Goal: Task Accomplishment & Management: Complete application form

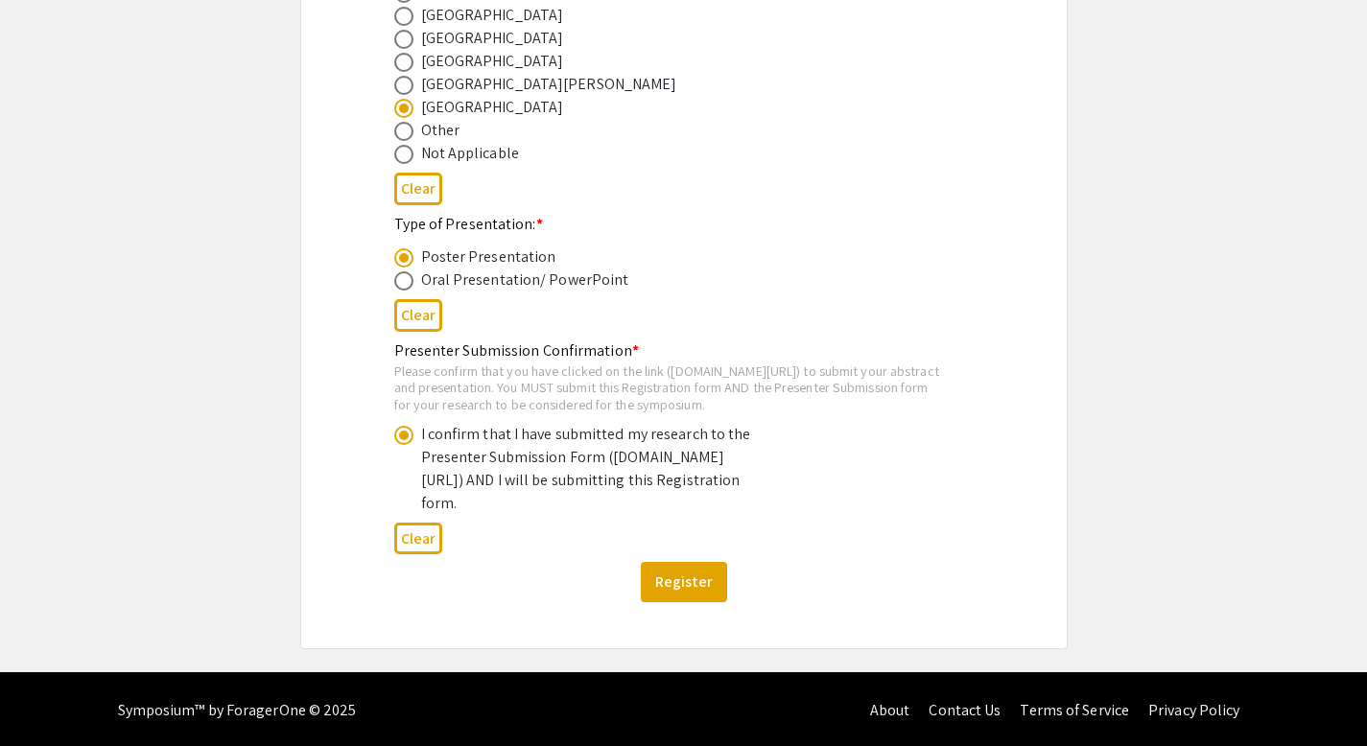
scroll to position [1045, 0]
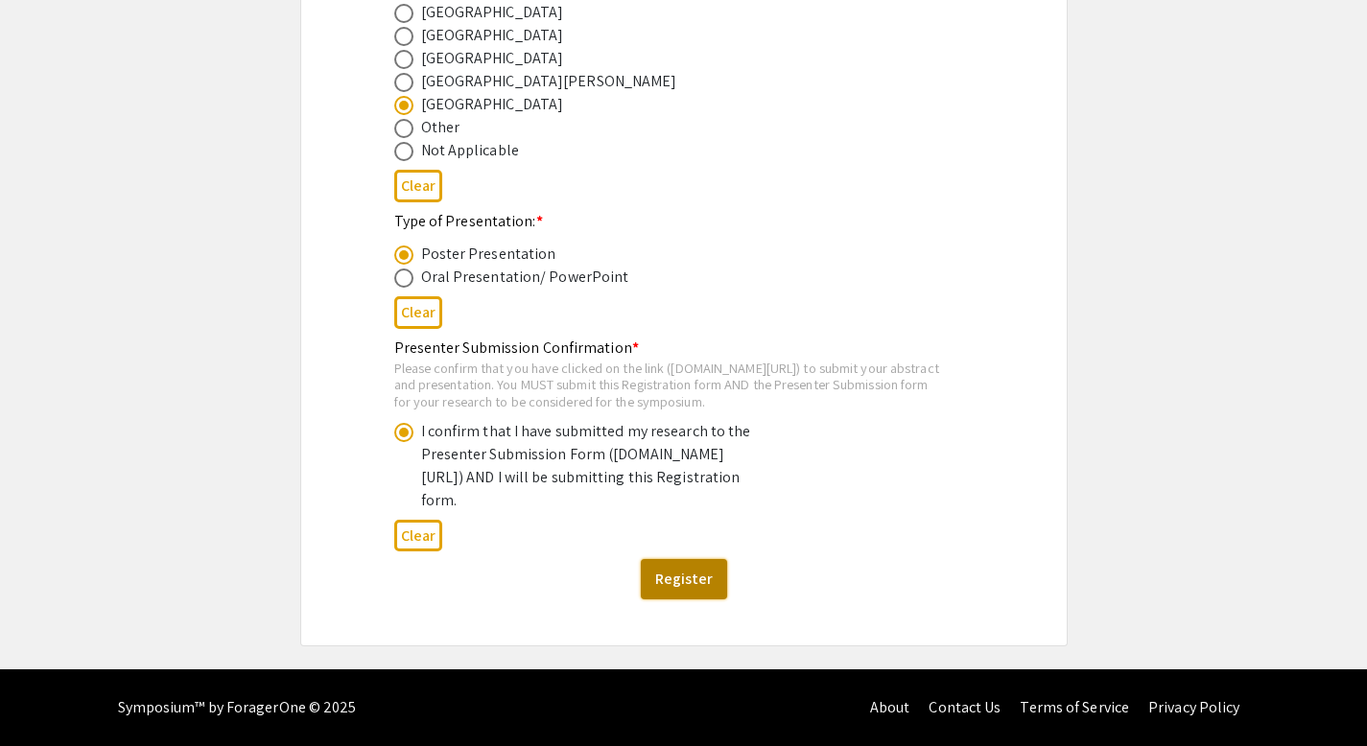
click at [671, 576] on button "Register" at bounding box center [684, 579] width 86 height 40
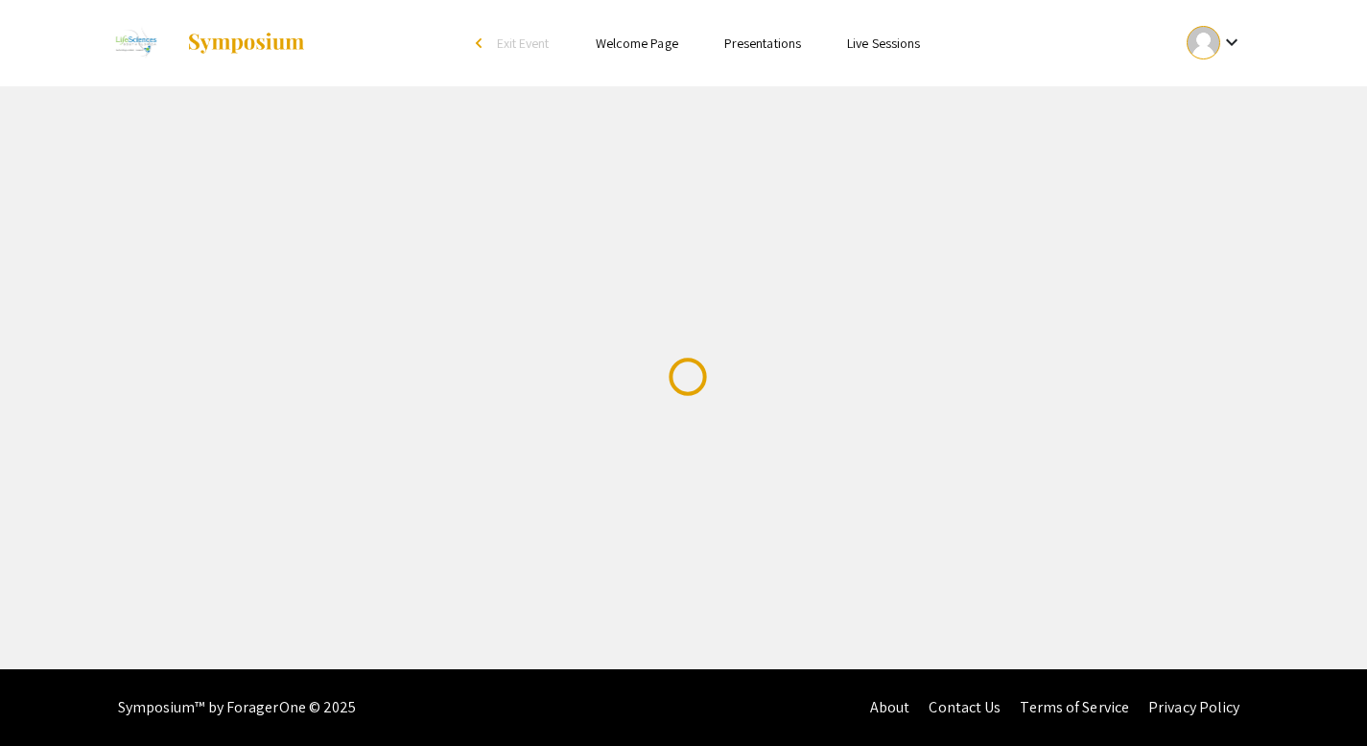
scroll to position [0, 0]
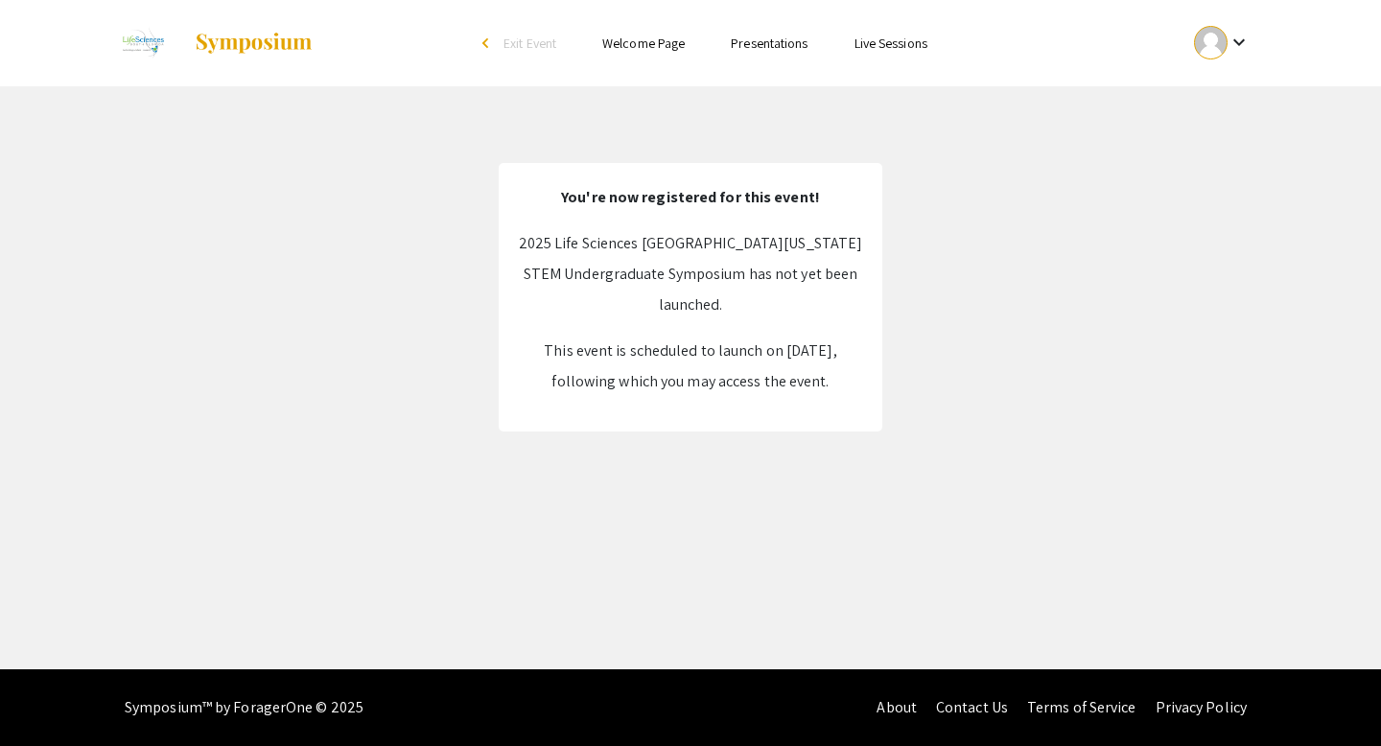
click at [628, 47] on link "Welcome Page" at bounding box center [643, 43] width 82 height 17
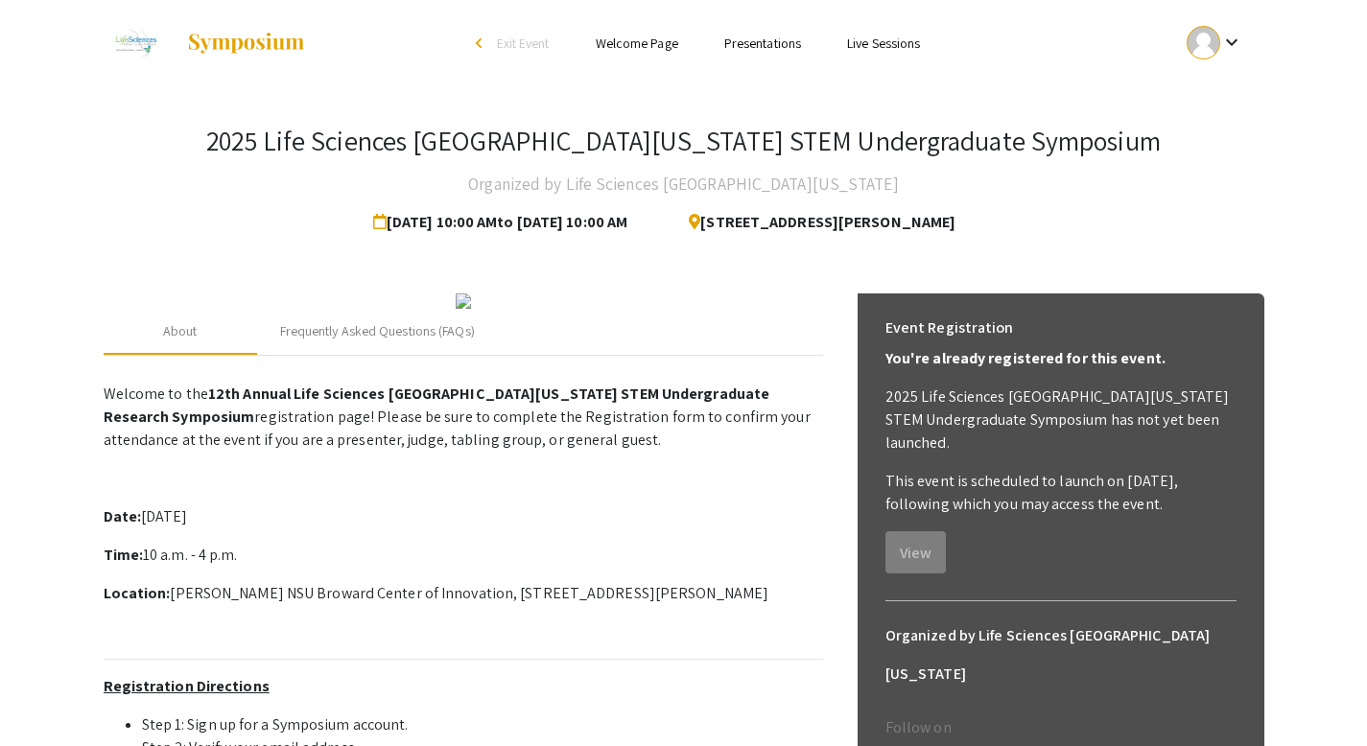
click at [757, 47] on link "Presentations" at bounding box center [762, 43] width 77 height 17
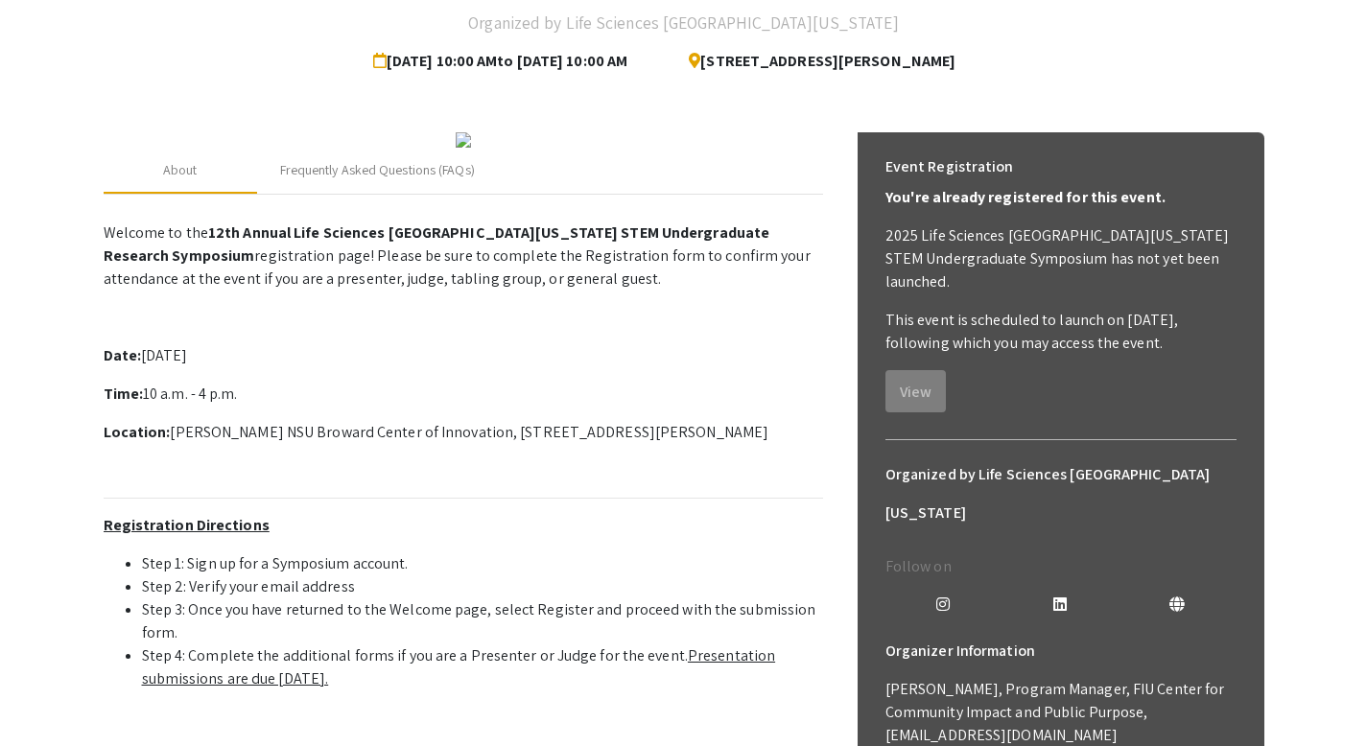
scroll to position [173, 0]
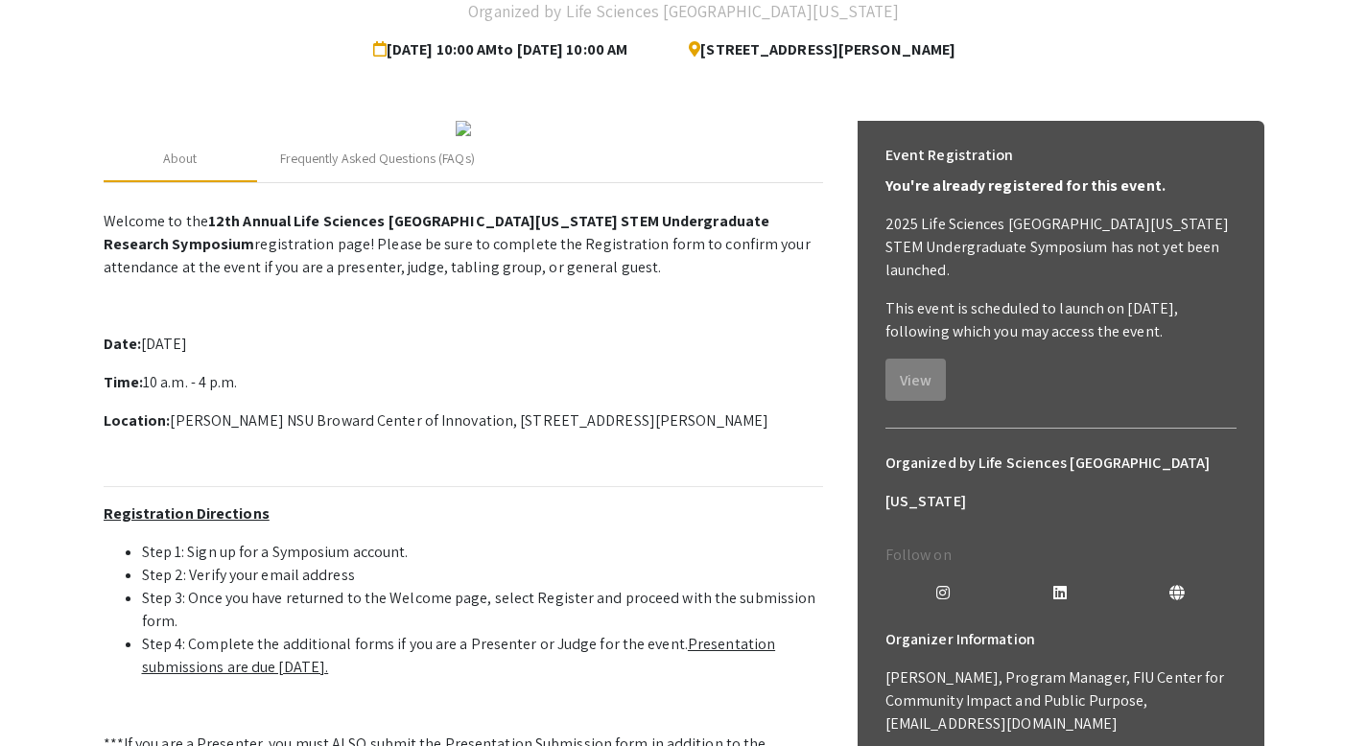
click at [93, 519] on div "2025 Life Sciences South Florida STEM Undergraduate Symposium Organized by Life…" at bounding box center [683, 496] width 1189 height 1165
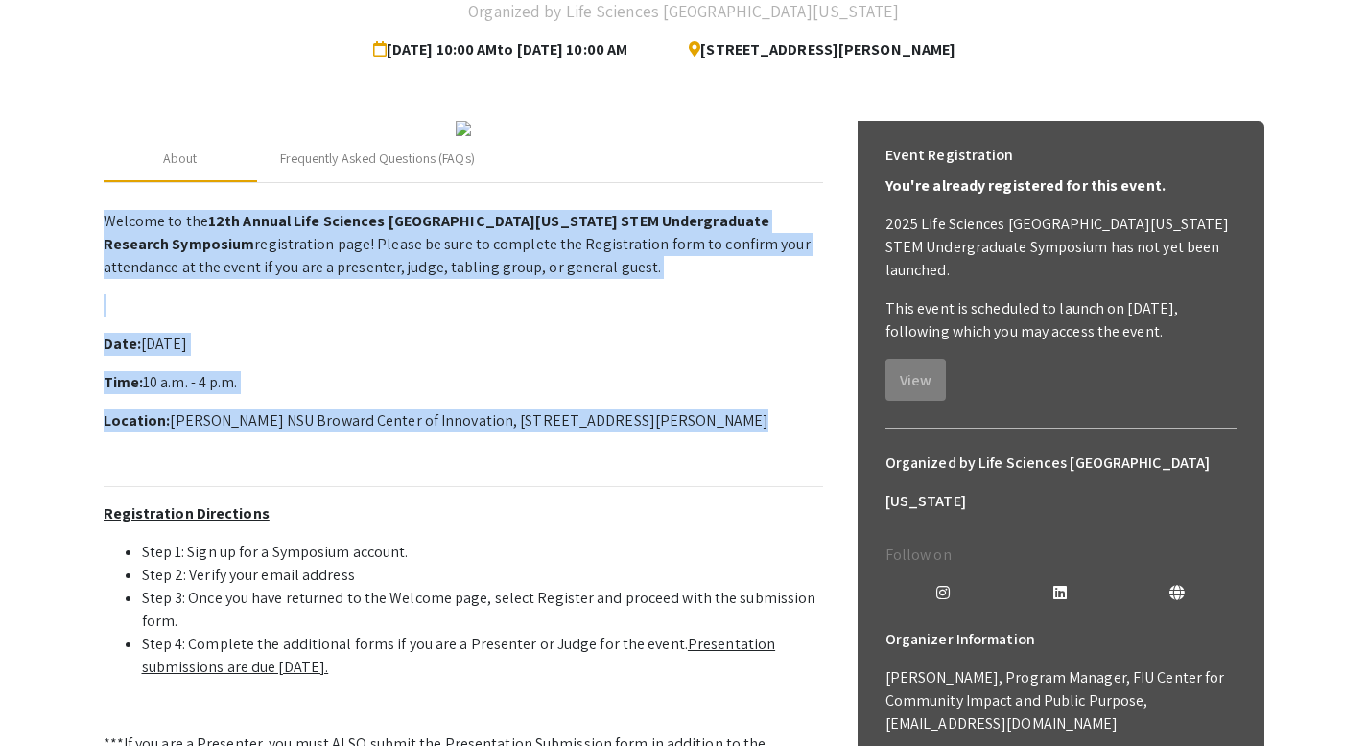
drag, startPoint x: 101, startPoint y: 403, endPoint x: 834, endPoint y: 618, distance: 763.7
click at [834, 618] on div "2025 Life Sciences South Florida STEM Undergraduate Symposium Organized by Life…" at bounding box center [683, 496] width 1189 height 1165
copy p "Welcome to the 12th Annual Life Sciences South Florida STEM Undergraduate Resea…"
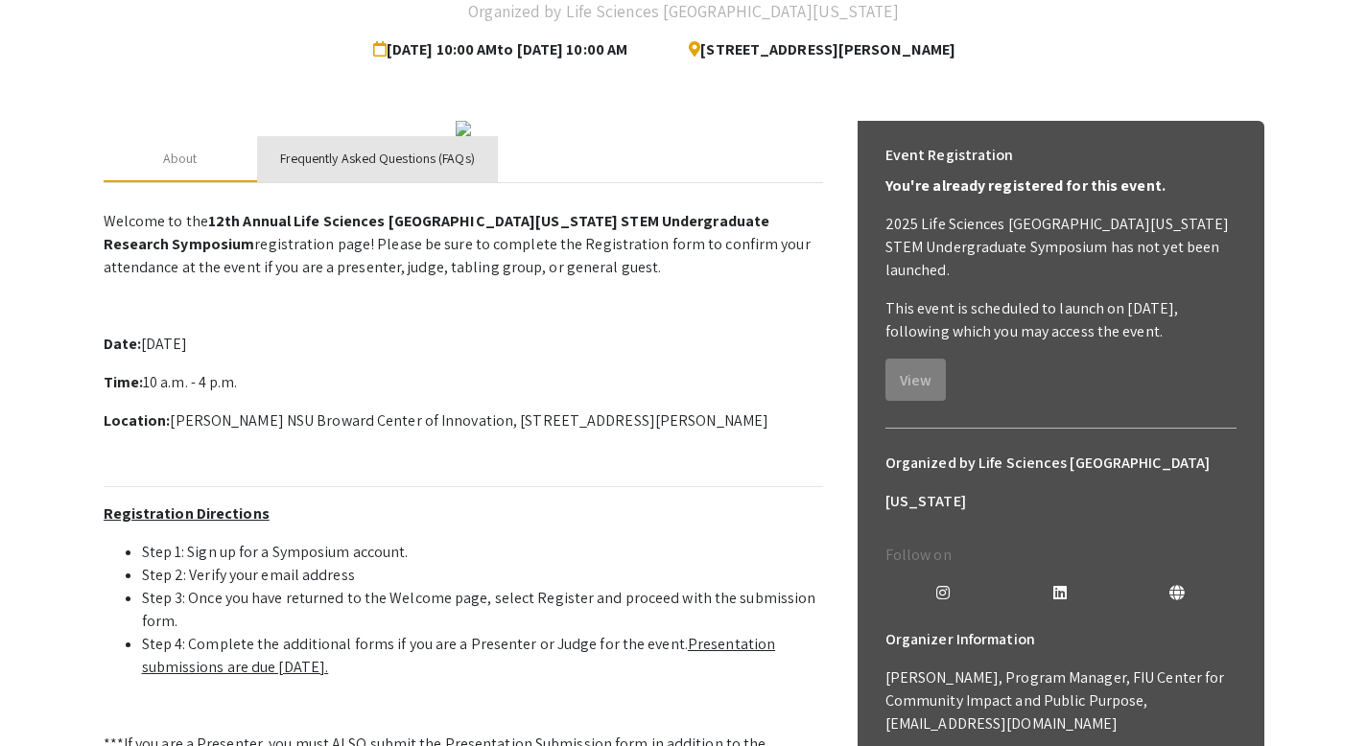
click at [376, 182] on div "Frequently Asked Questions (FAQs)" at bounding box center [377, 159] width 241 height 46
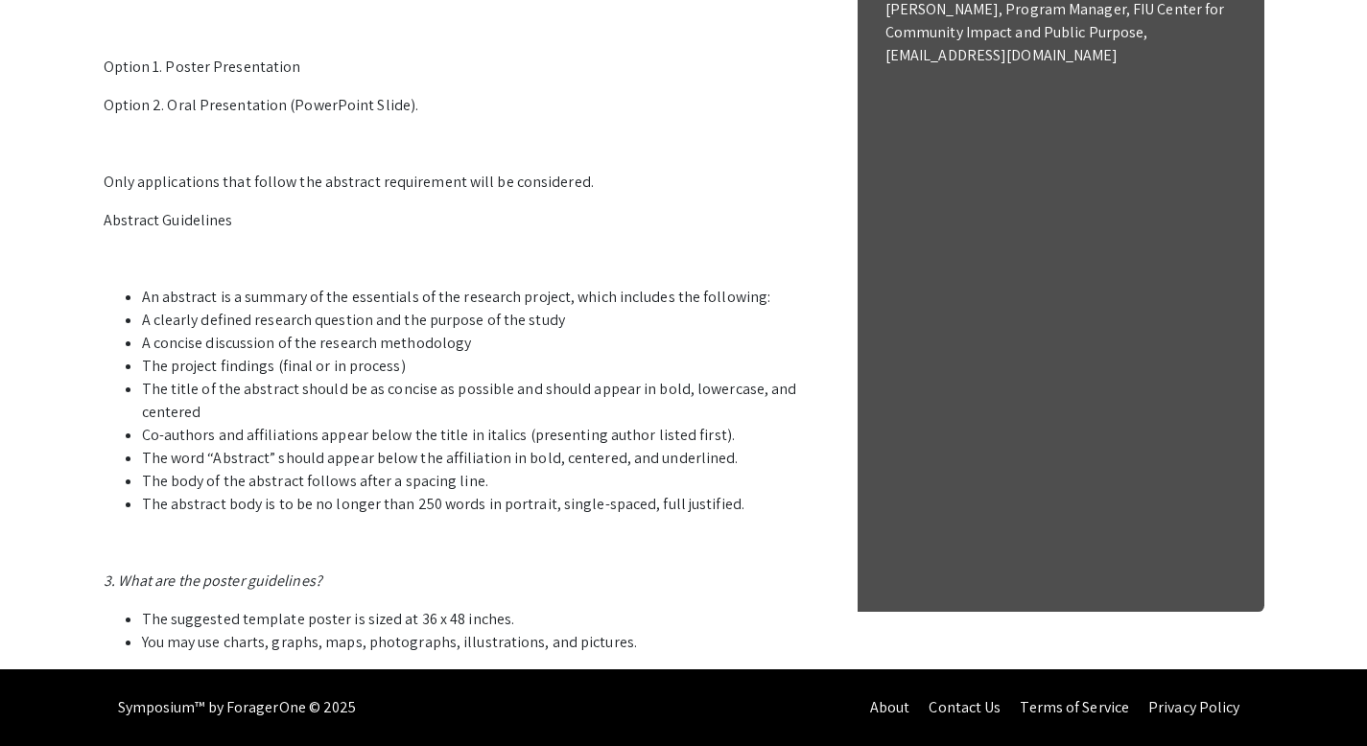
scroll to position [944, 0]
drag, startPoint x: 181, startPoint y: 391, endPoint x: 315, endPoint y: 393, distance: 133.3
click at [315, 332] on li "A clearly defined research question and the purpose of the study" at bounding box center [482, 320] width 681 height 23
drag, startPoint x: 263, startPoint y: 389, endPoint x: 380, endPoint y: 402, distance: 117.7
click at [401, 332] on li "A clearly defined research question and the purpose of the study" at bounding box center [482, 320] width 681 height 23
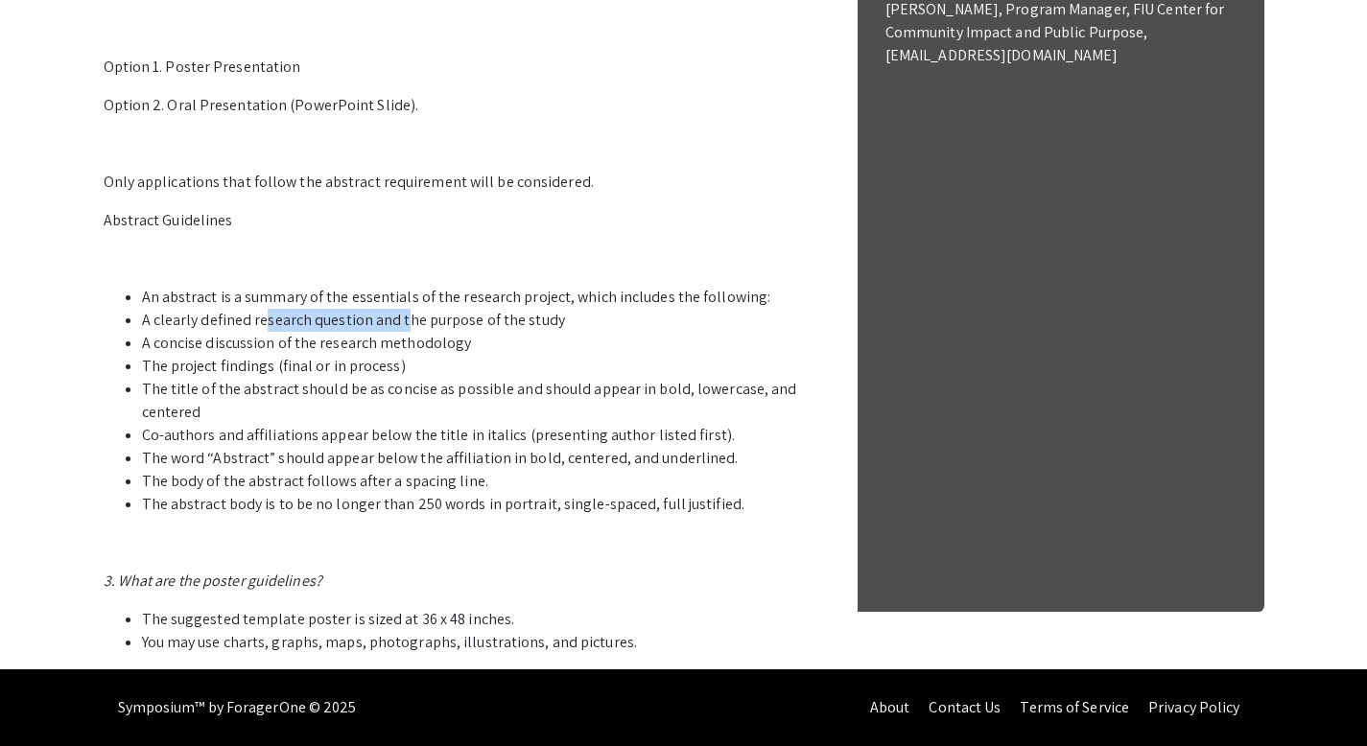
click at [367, 332] on li "A clearly defined research question and the purpose of the study" at bounding box center [482, 320] width 681 height 23
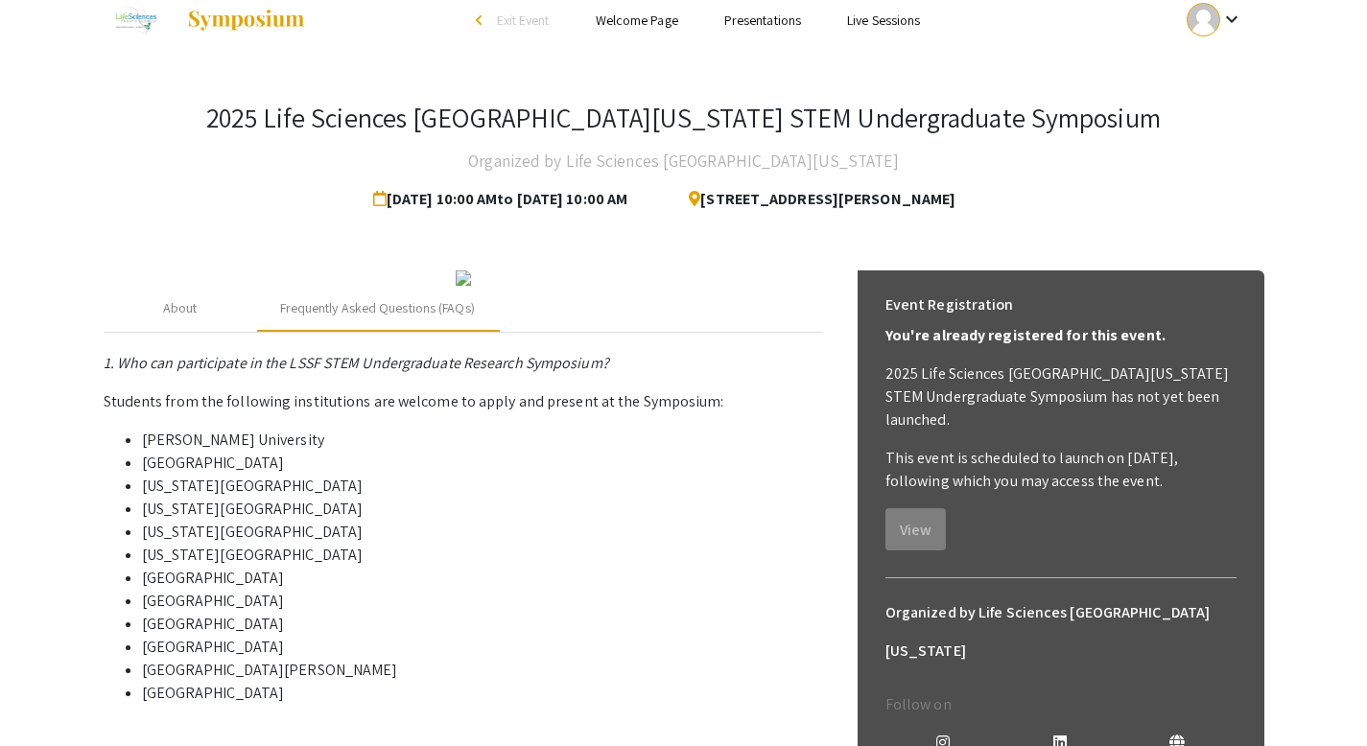
scroll to position [0, 0]
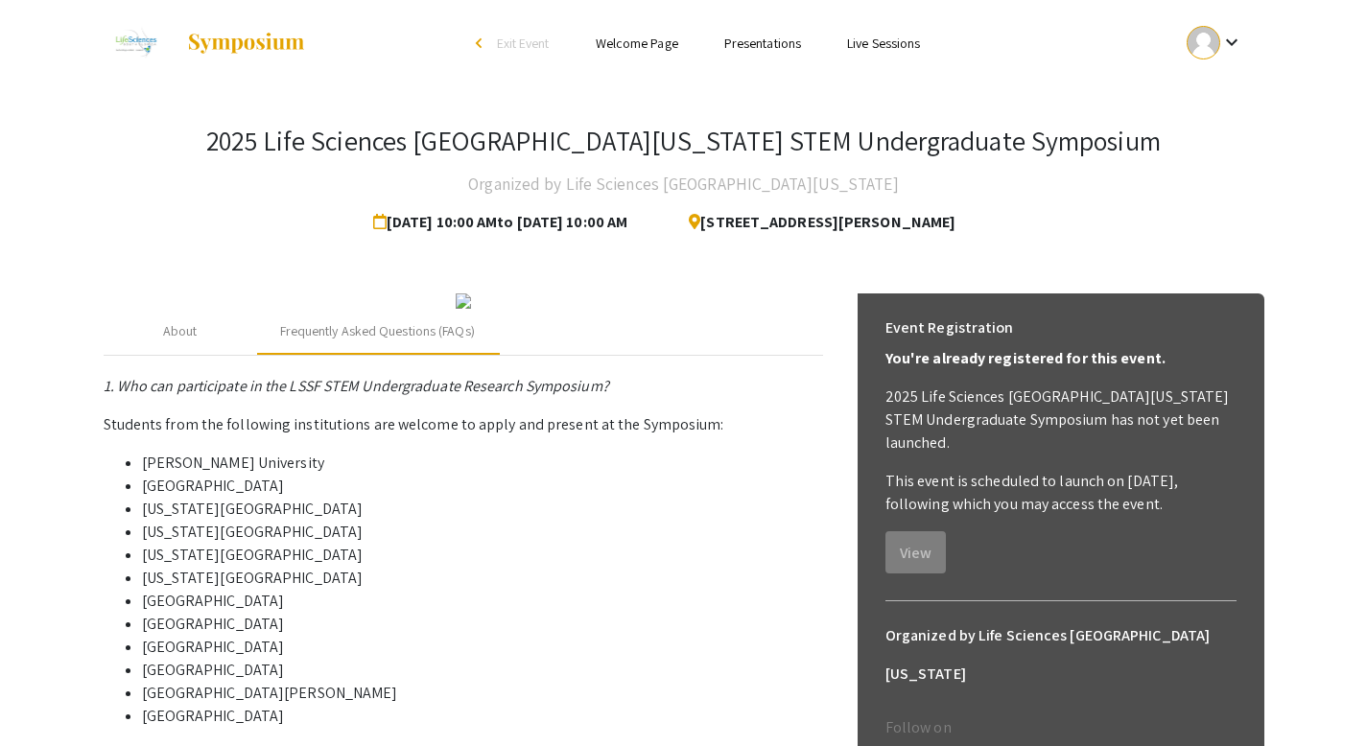
click at [1224, 42] on mat-icon "keyboard_arrow_down" at bounding box center [1231, 42] width 23 height 23
click at [1225, 147] on button "My Submissions" at bounding box center [1226, 141] width 118 height 46
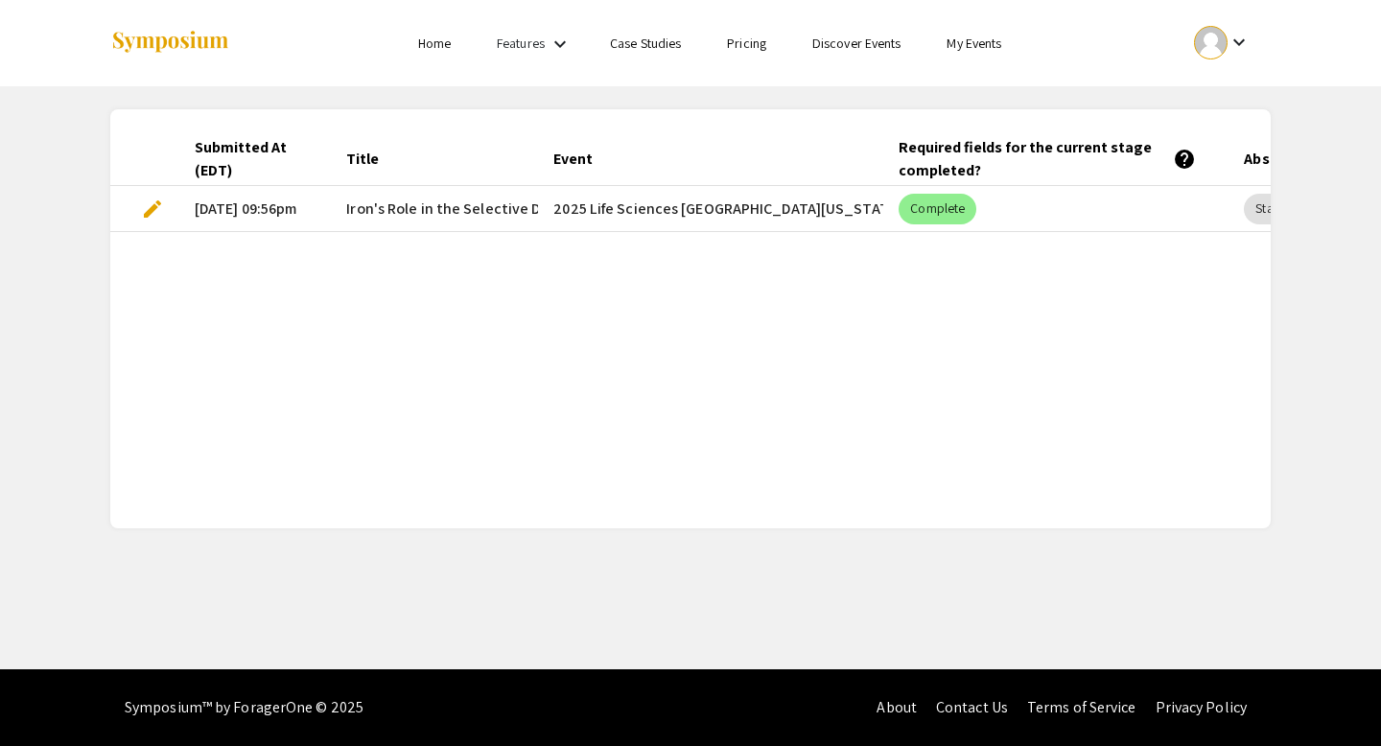
click at [144, 201] on span "edit" at bounding box center [152, 209] width 23 height 23
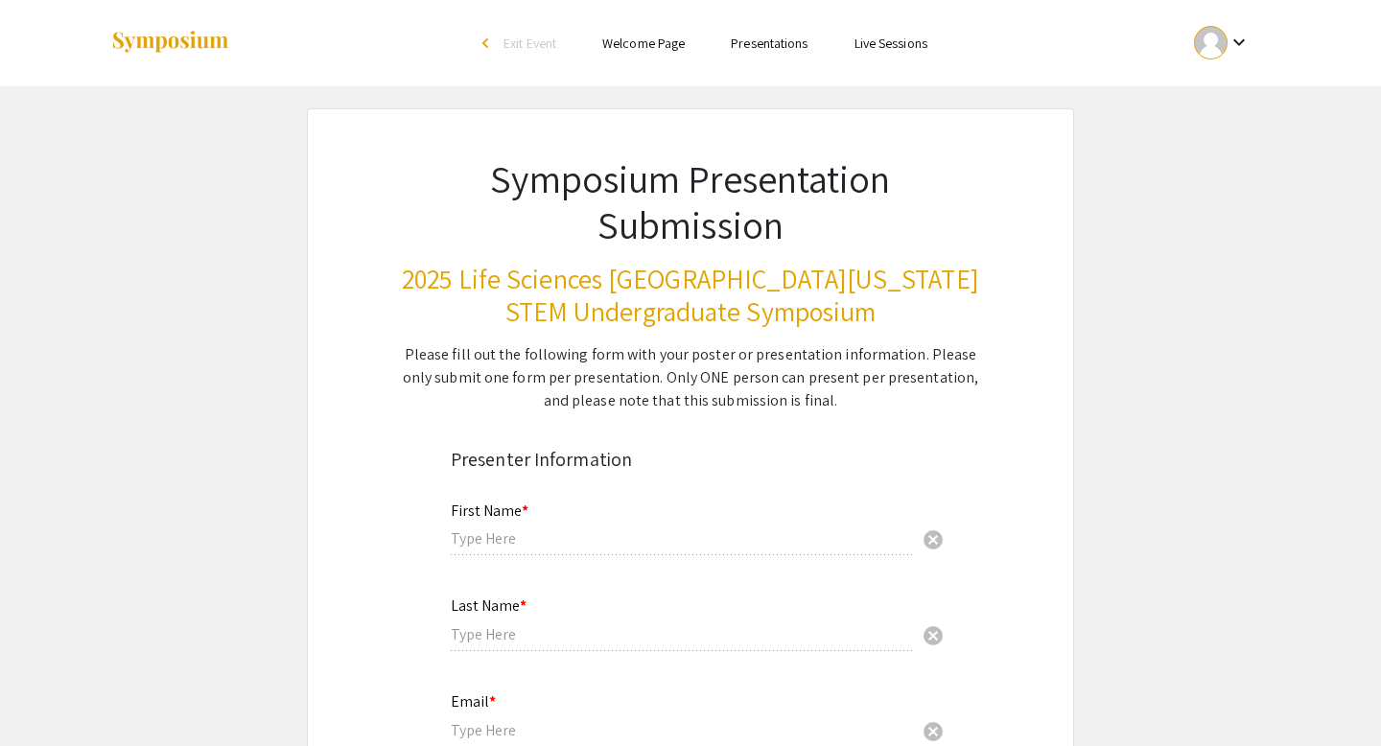
type input "Amya"
type input "[PERSON_NAME]"
type input "[EMAIL_ADDRESS][DOMAIN_NAME]"
radio input "true"
type input "Biology & Health Science"
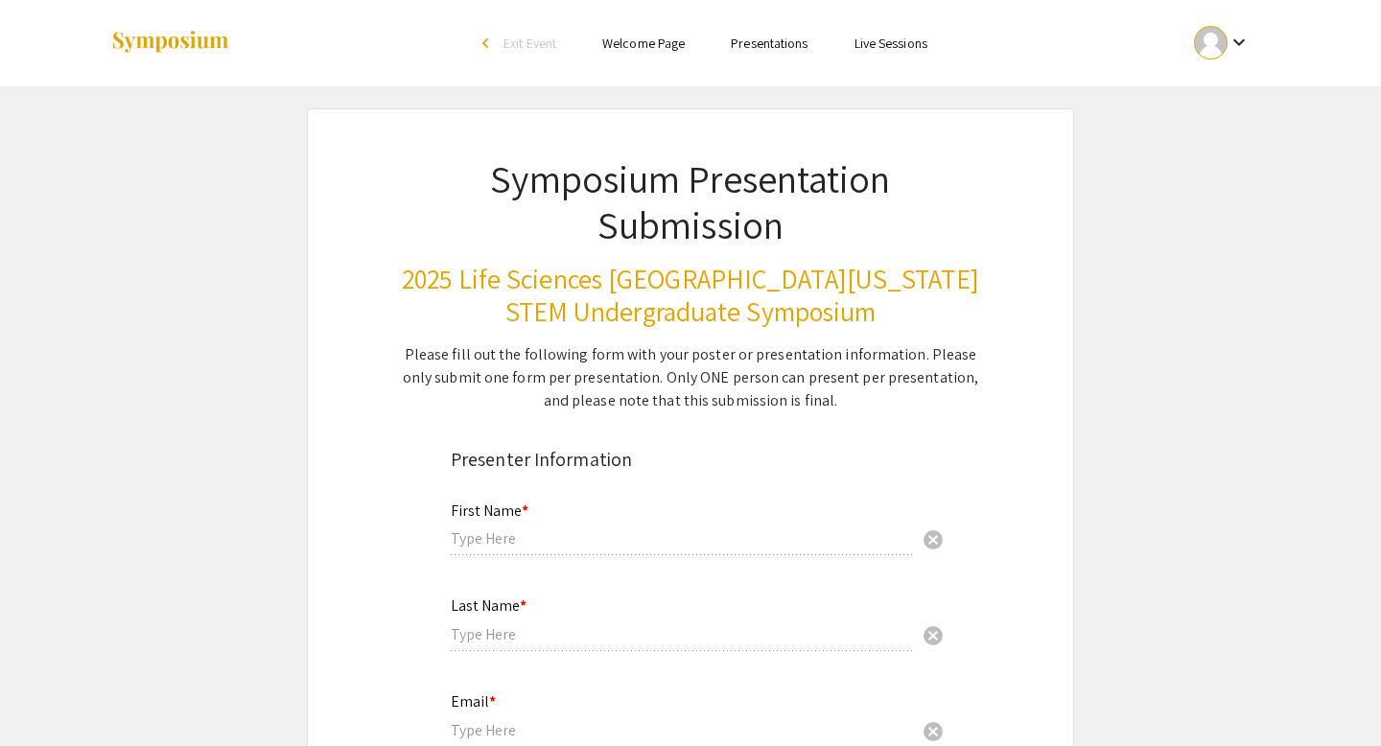
radio input "true"
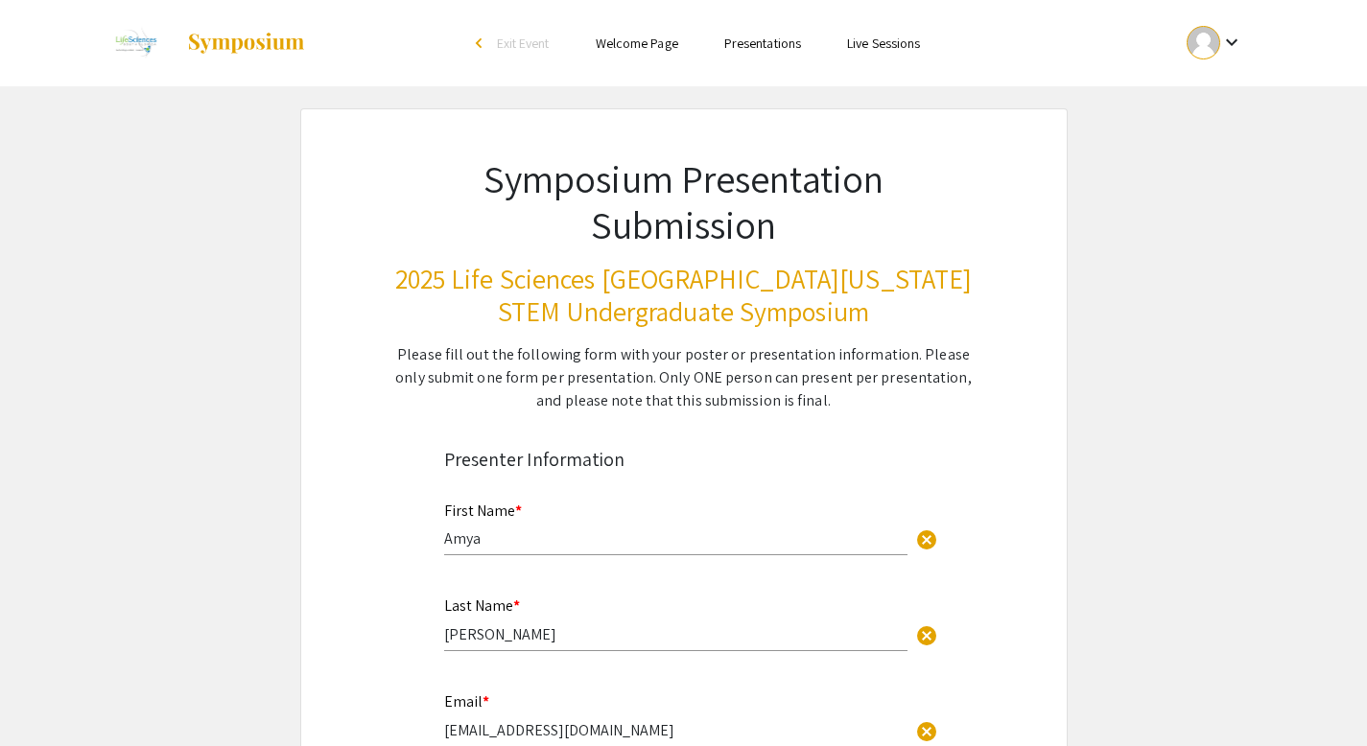
select select "custom"
type input "0"
select select "custom"
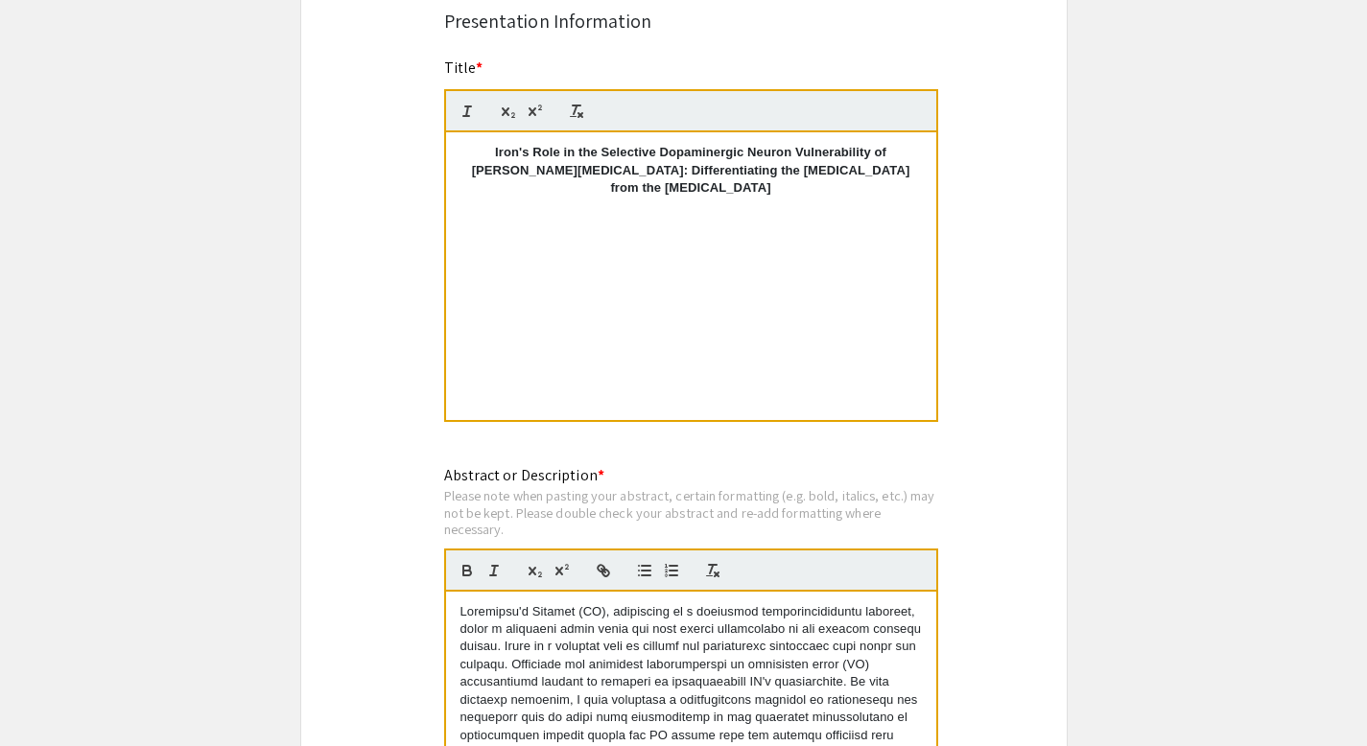
type input "1"
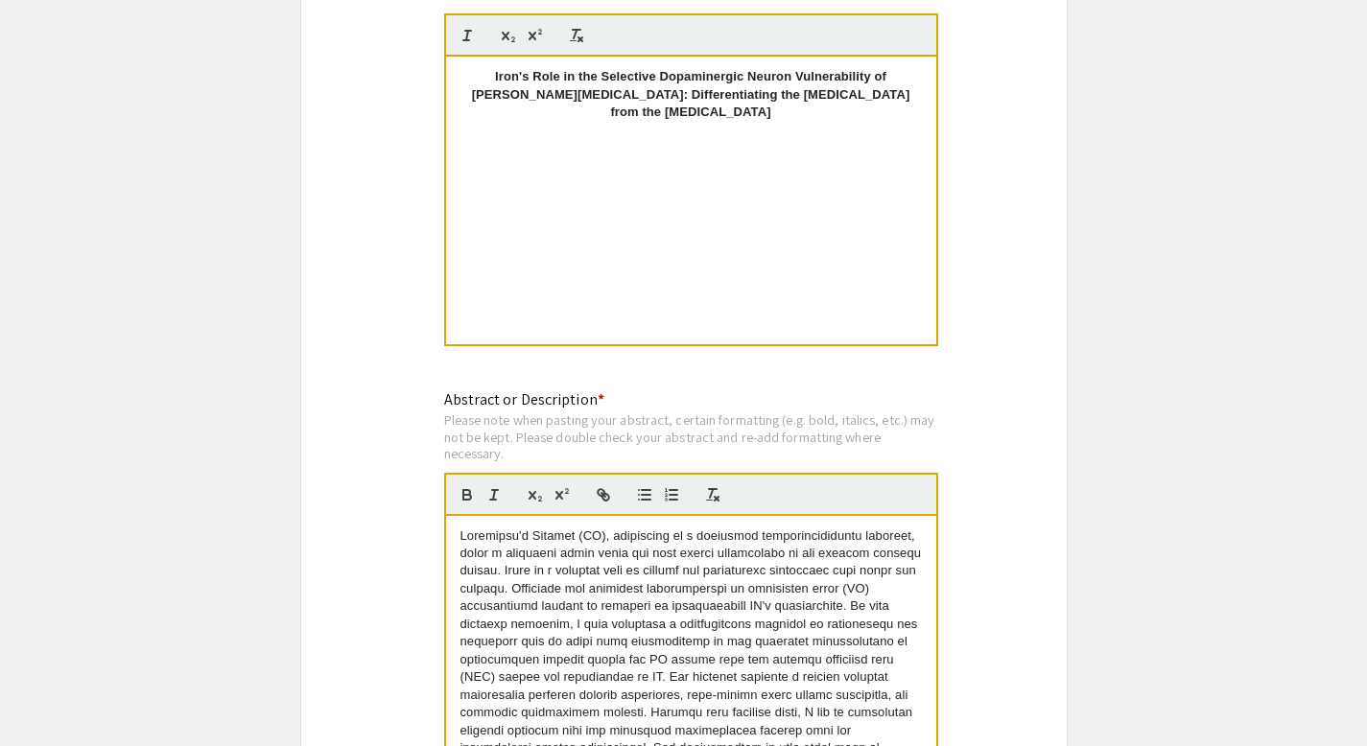
select select "auto"
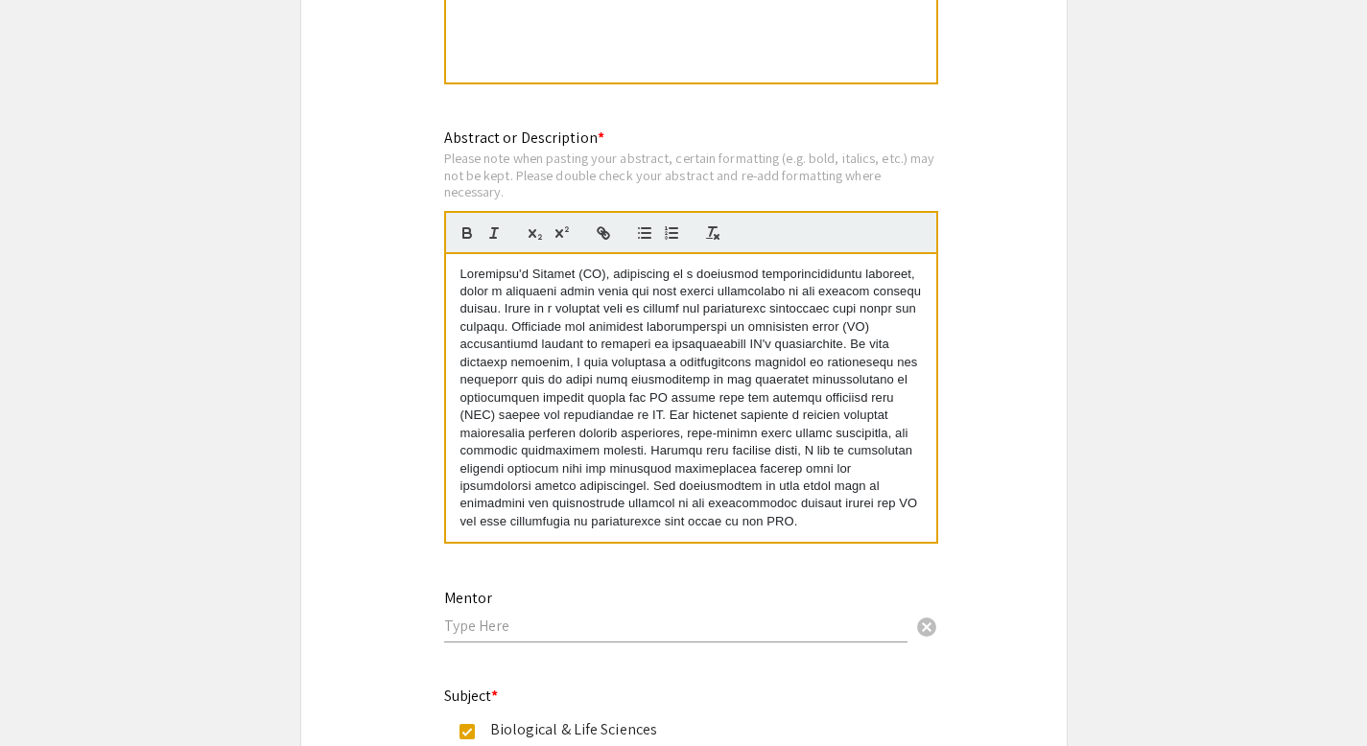
scroll to position [18, 0]
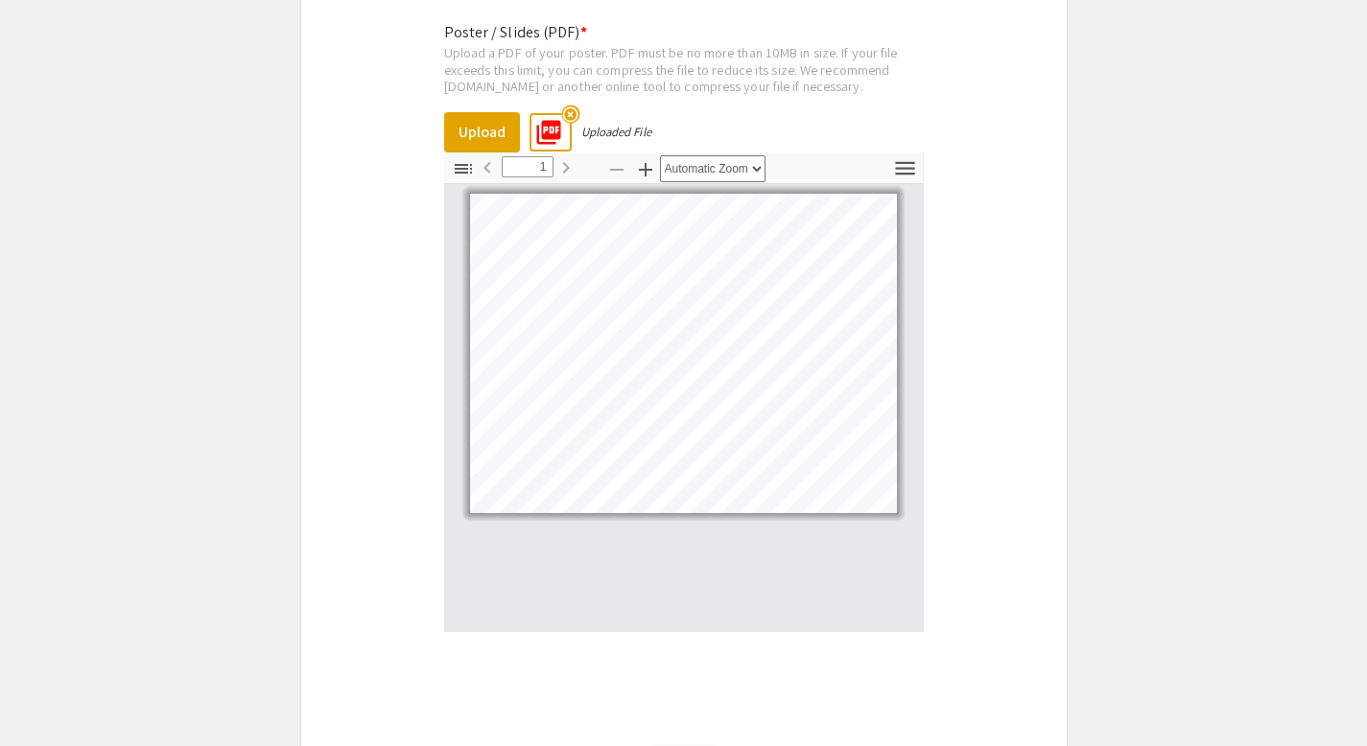
click at [569, 116] on mat-icon "highlight_off" at bounding box center [570, 114] width 18 height 18
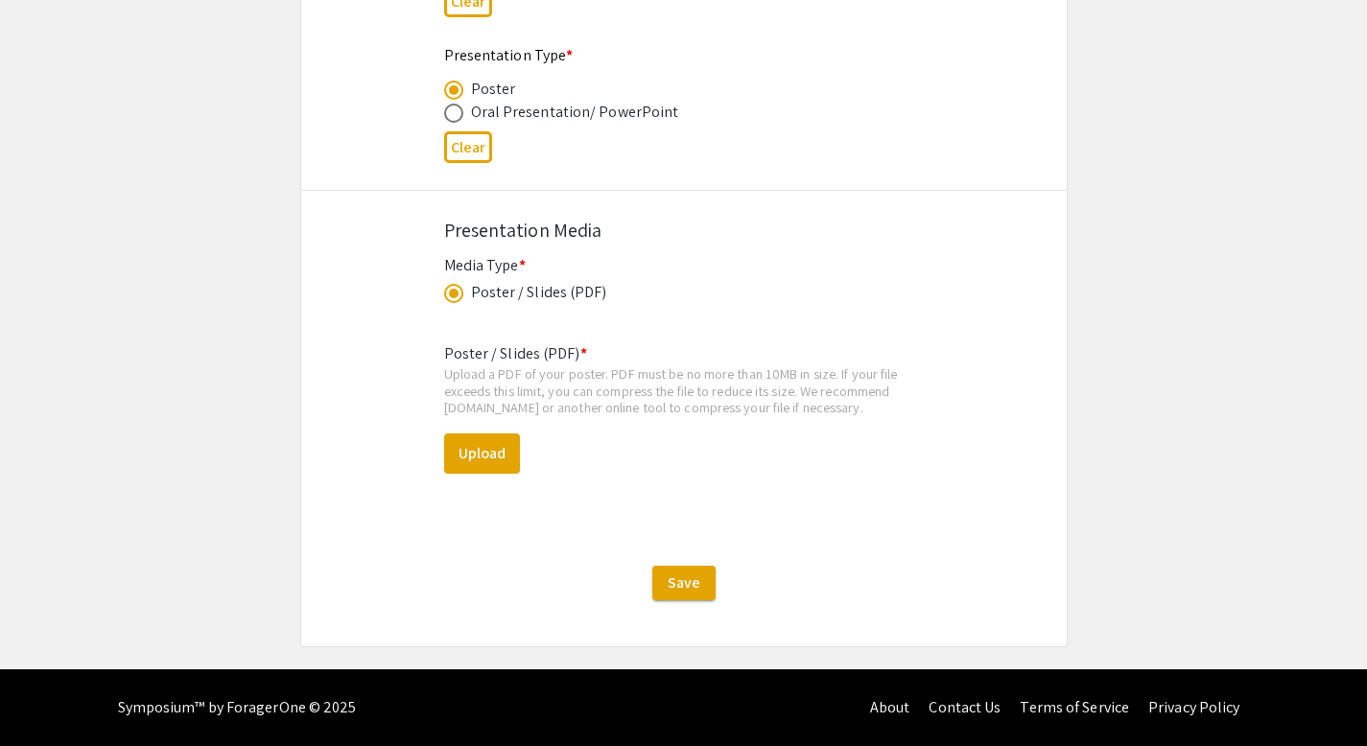
scroll to position [3121, 0]
click at [480, 429] on div "Poster / Slides (PDF) * Upload a PDF of your poster. PDF must be no more than 1…" at bounding box center [684, 423] width 480 height 193
click at [481, 451] on button "Upload" at bounding box center [482, 454] width 76 height 40
select select "custom"
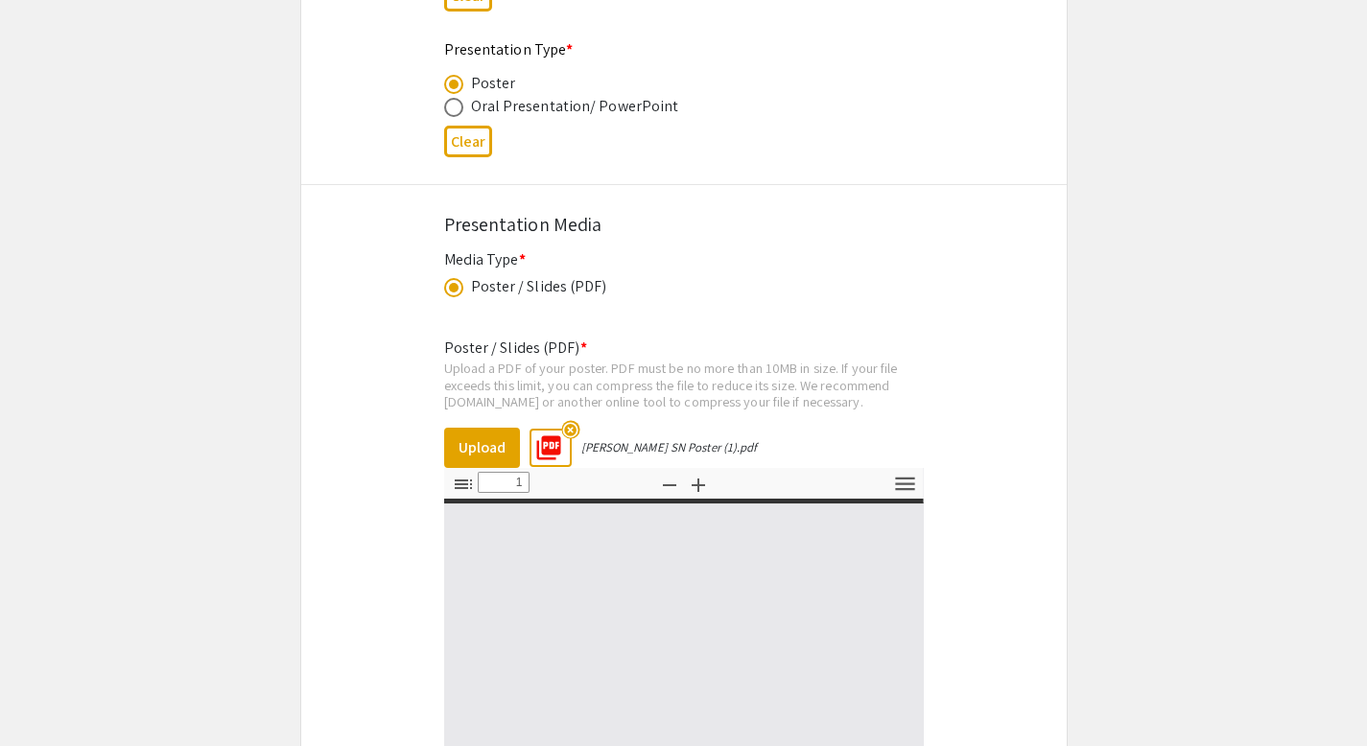
type input "0"
select select "custom"
type input "1"
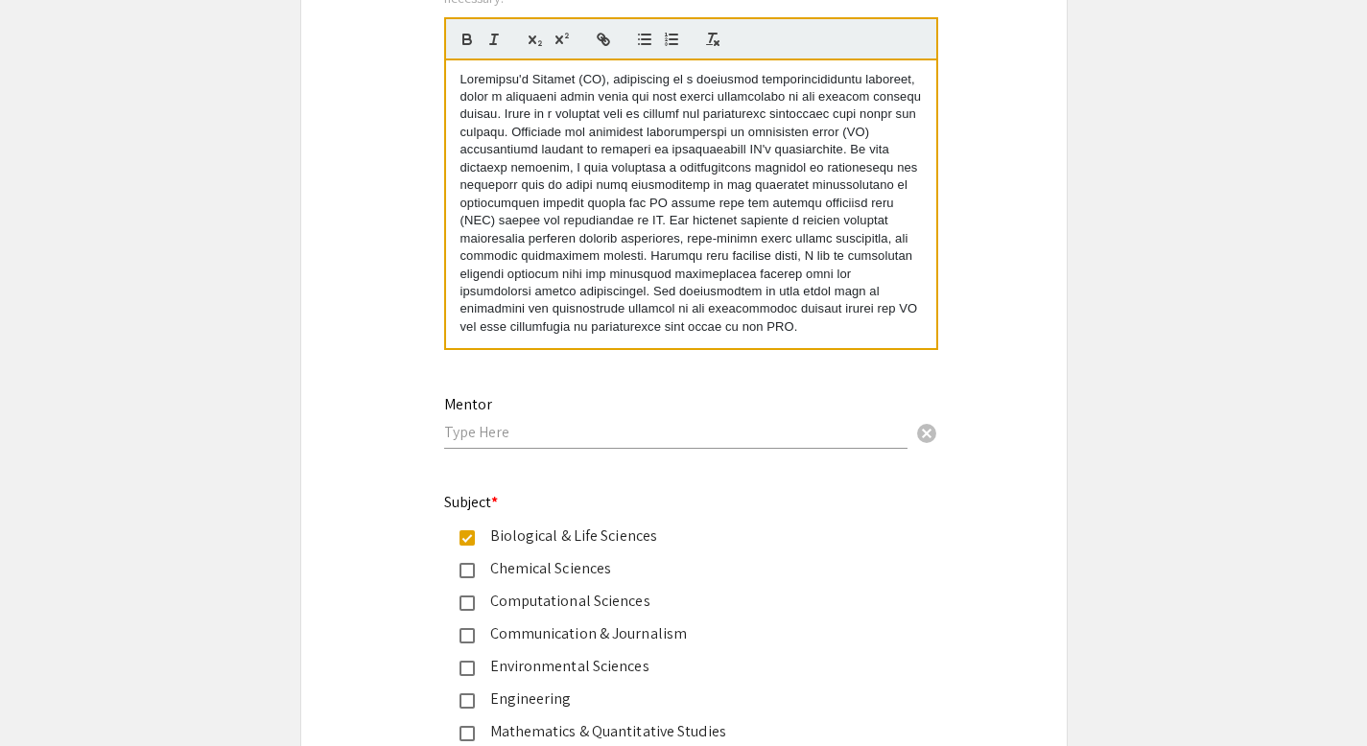
select select "auto"
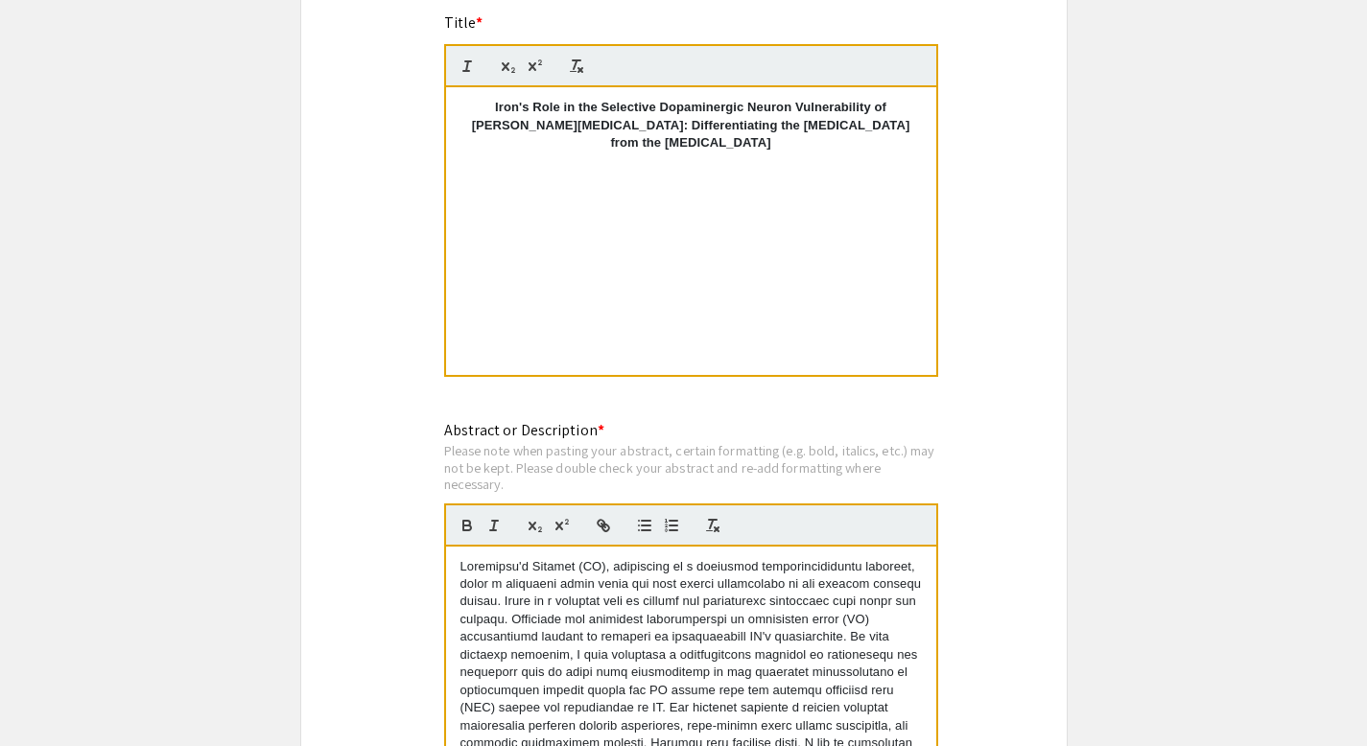
scroll to position [1346, 0]
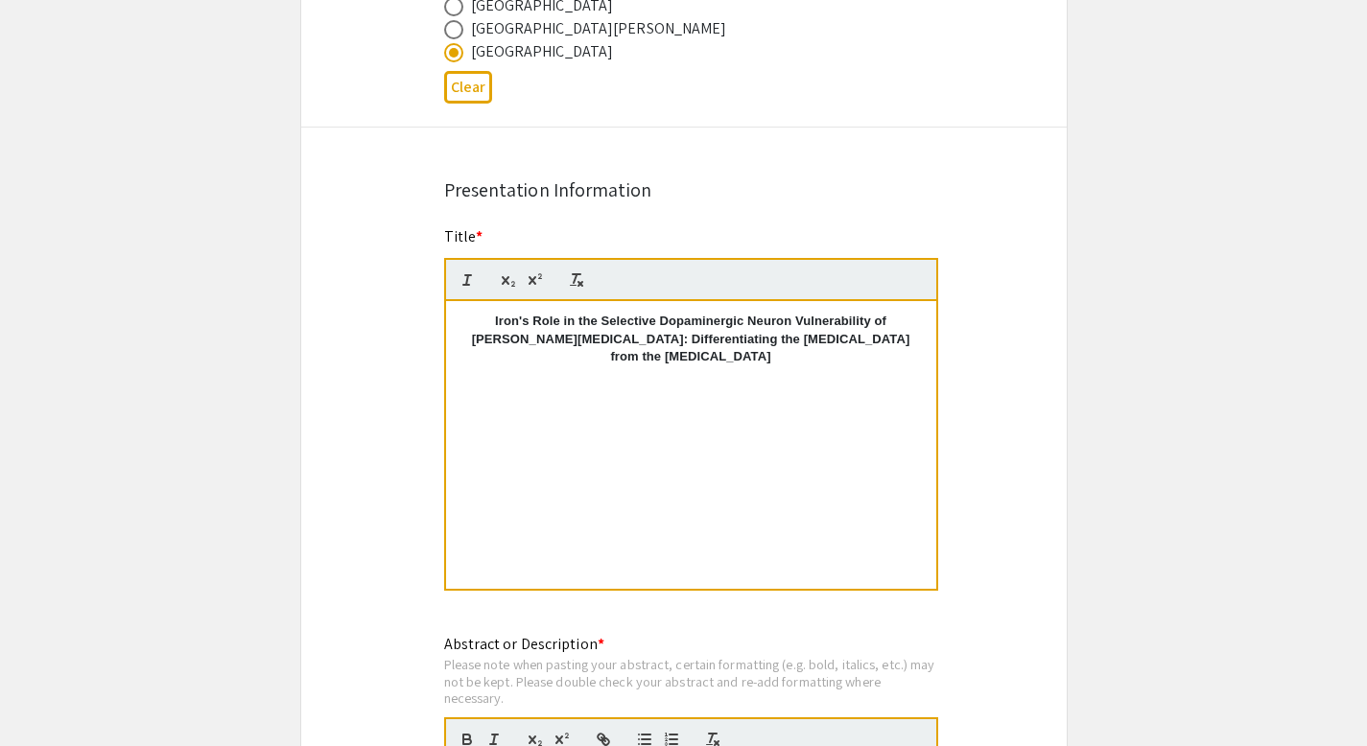
click at [754, 359] on p "Iron's Role in the Selective Dopaminergic Neuron Vulnerability of [PERSON_NAME]…" at bounding box center [690, 339] width 461 height 53
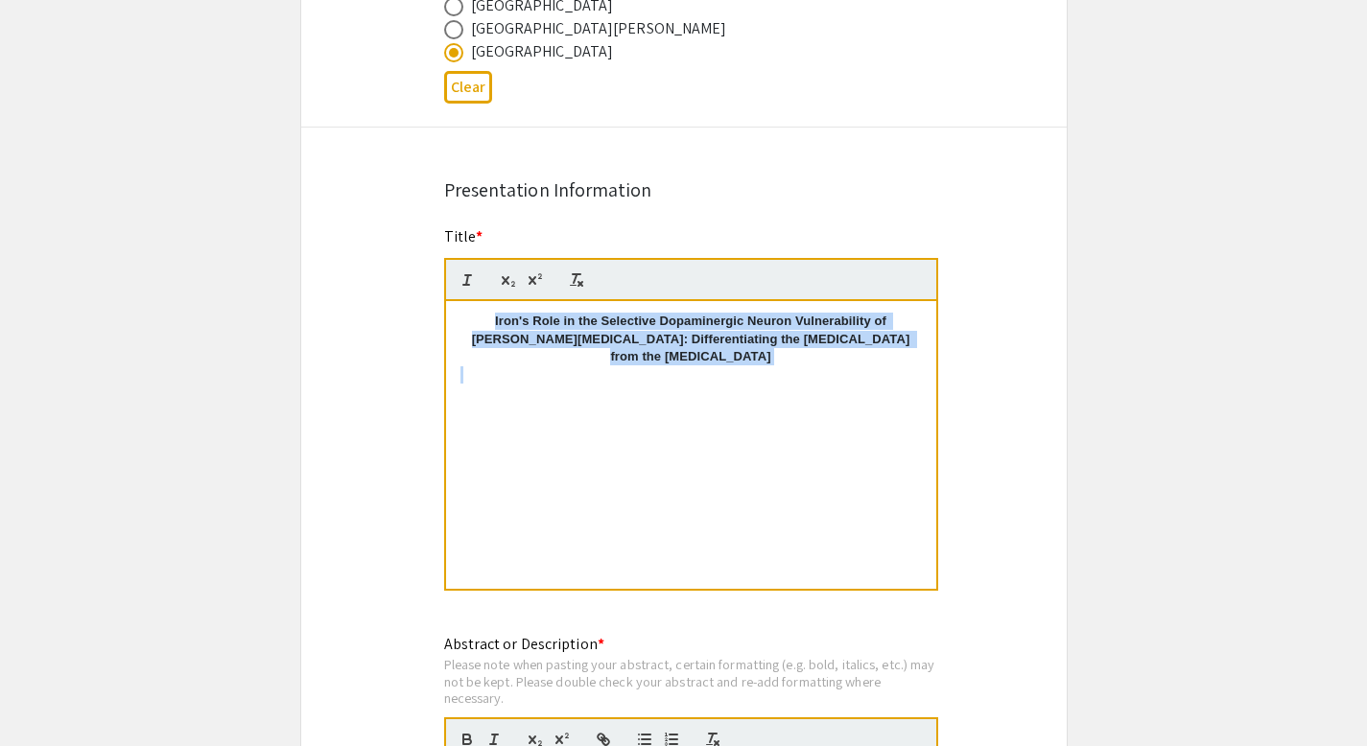
drag, startPoint x: 754, startPoint y: 359, endPoint x: 412, endPoint y: 293, distance: 348.8
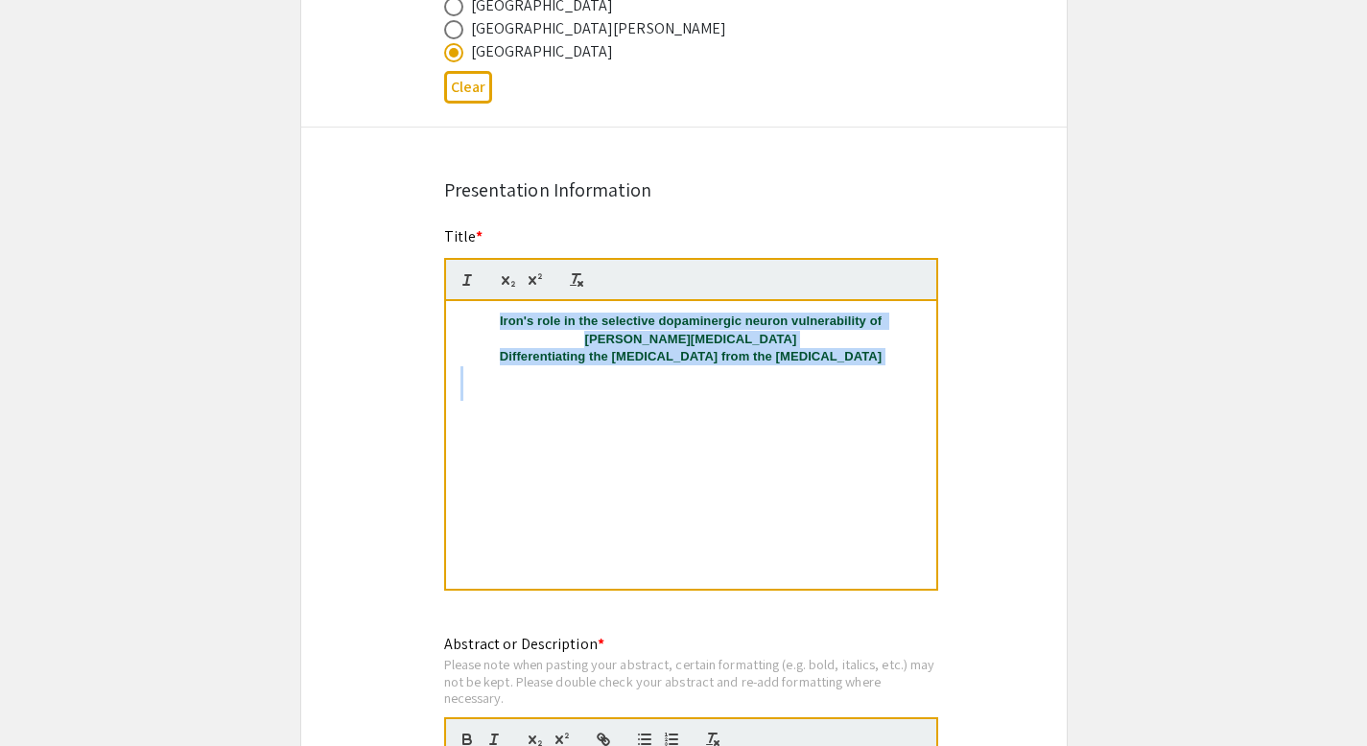
scroll to position [0, 0]
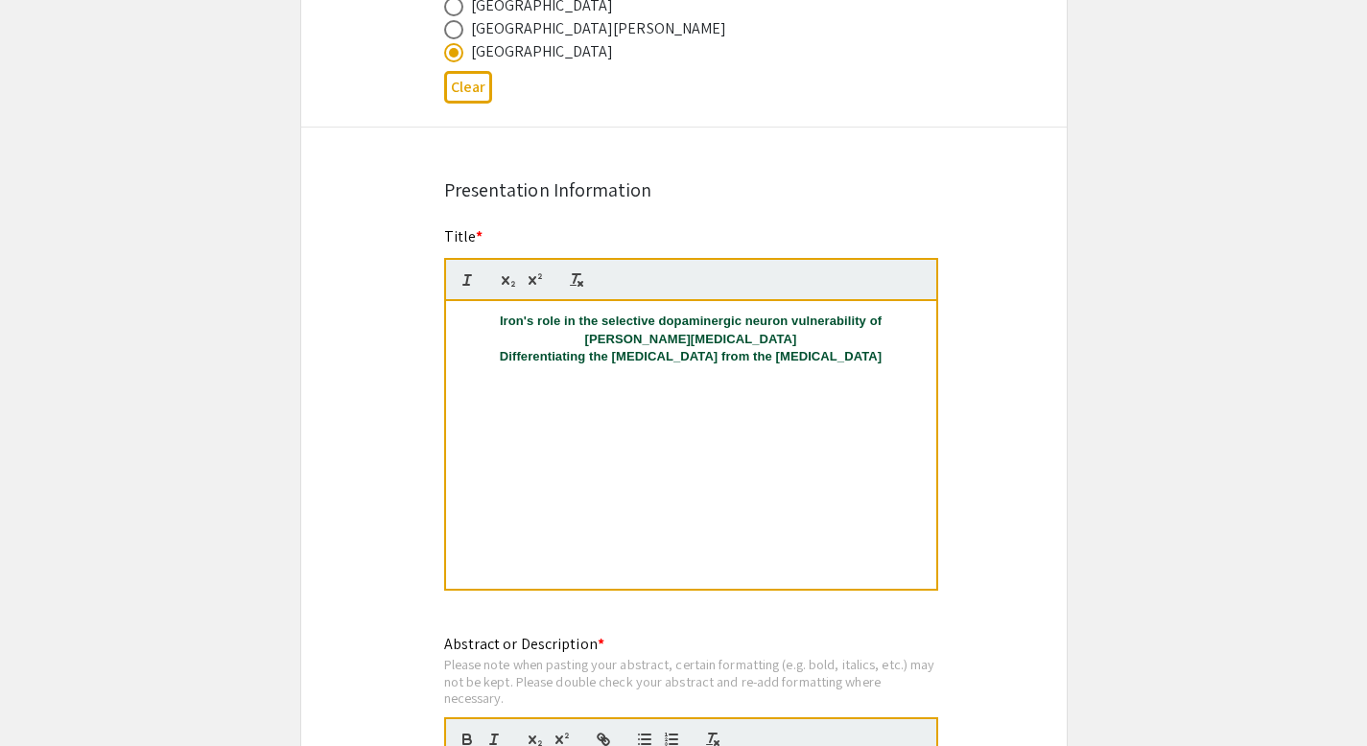
click at [486, 354] on p "Differentiating the substantia nigra from the ventral tegmental area" at bounding box center [690, 356] width 461 height 17
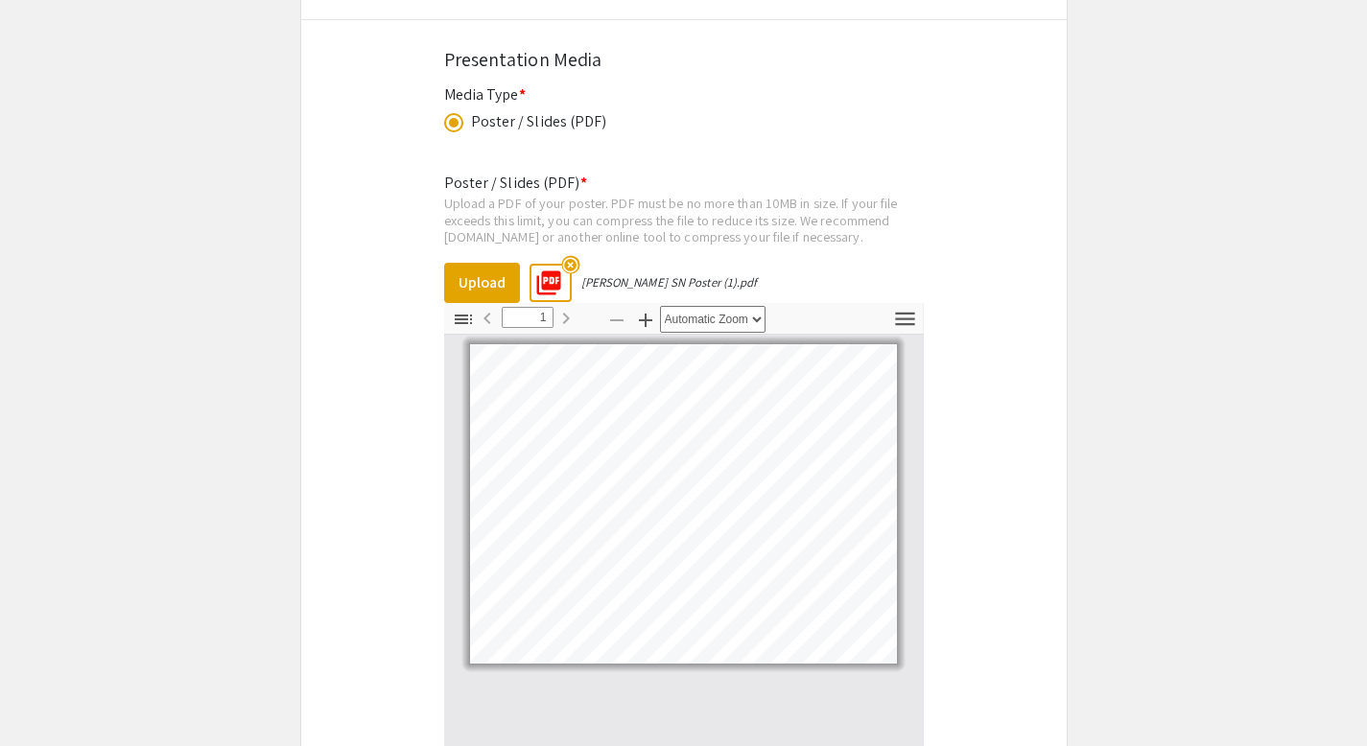
scroll to position [3624, 0]
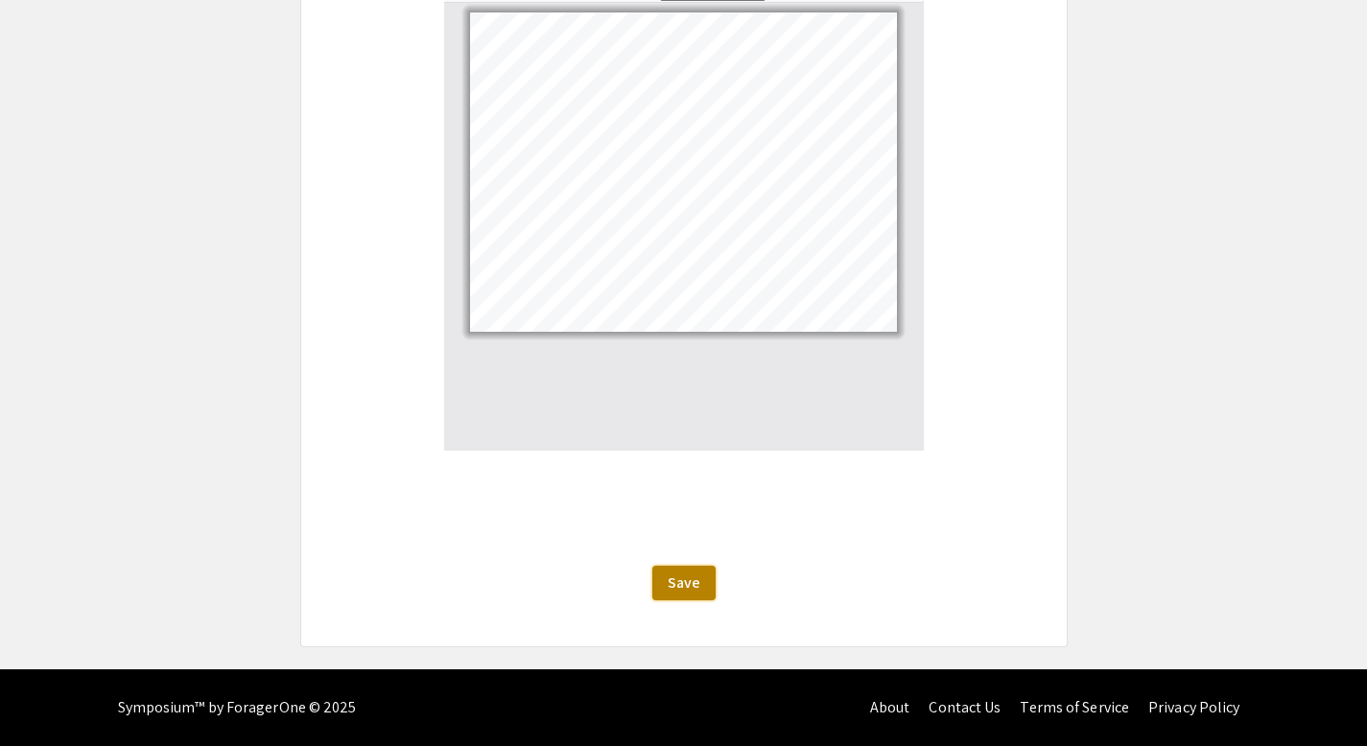
click at [678, 597] on button "Save" at bounding box center [683, 583] width 63 height 35
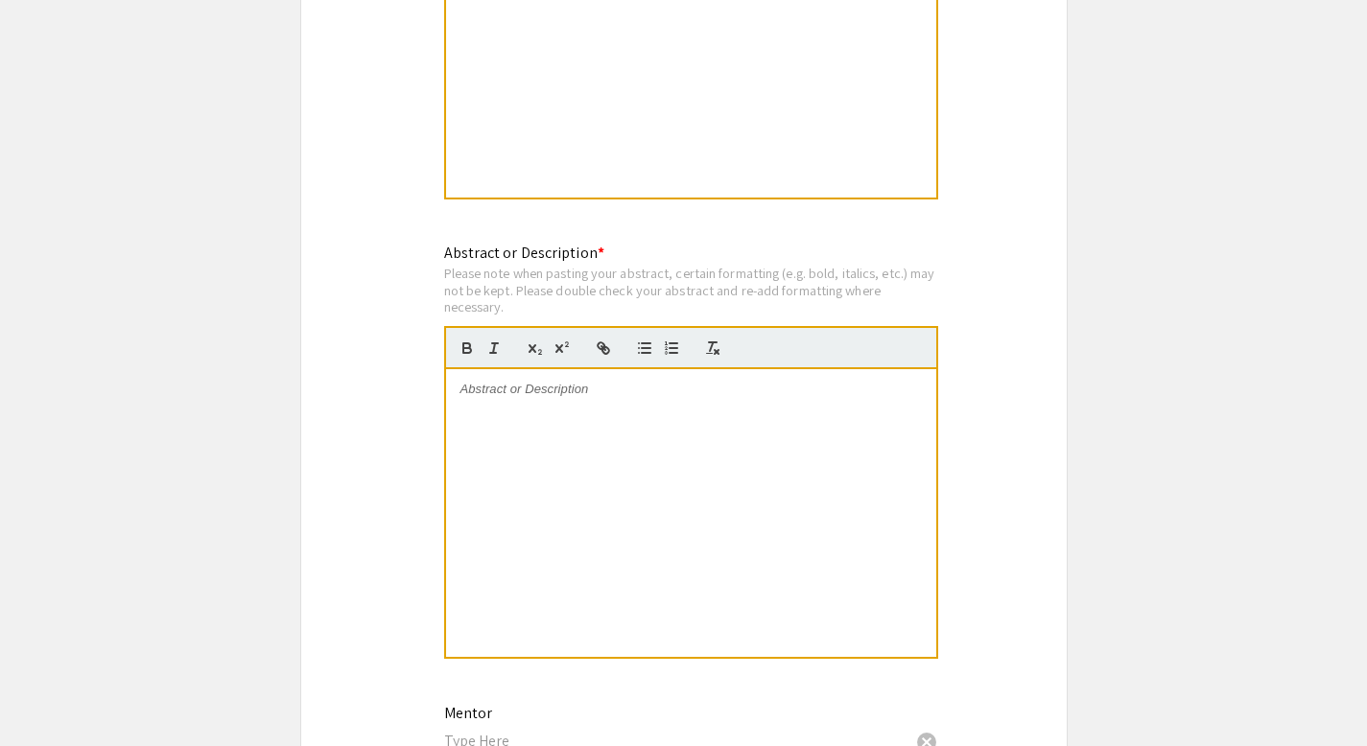
scroll to position [1754, 0]
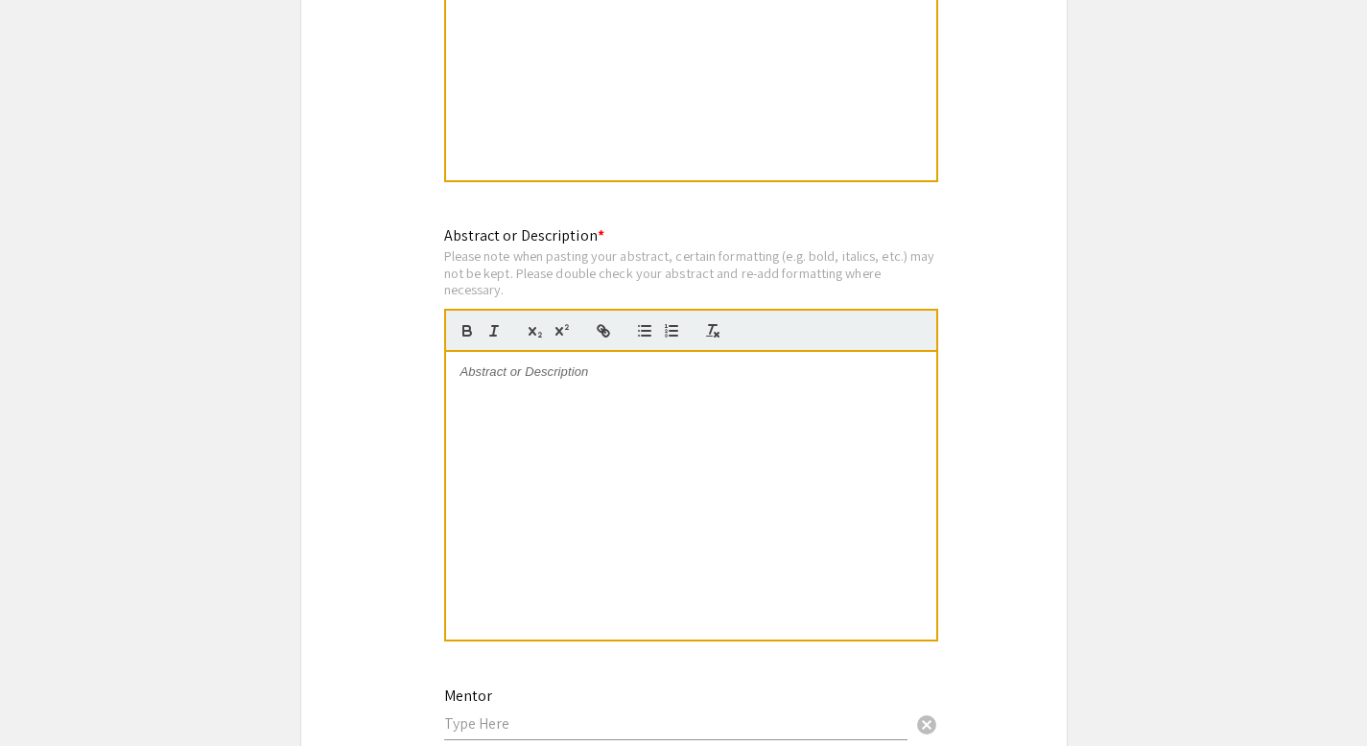
click at [520, 397] on div at bounding box center [691, 496] width 490 height 288
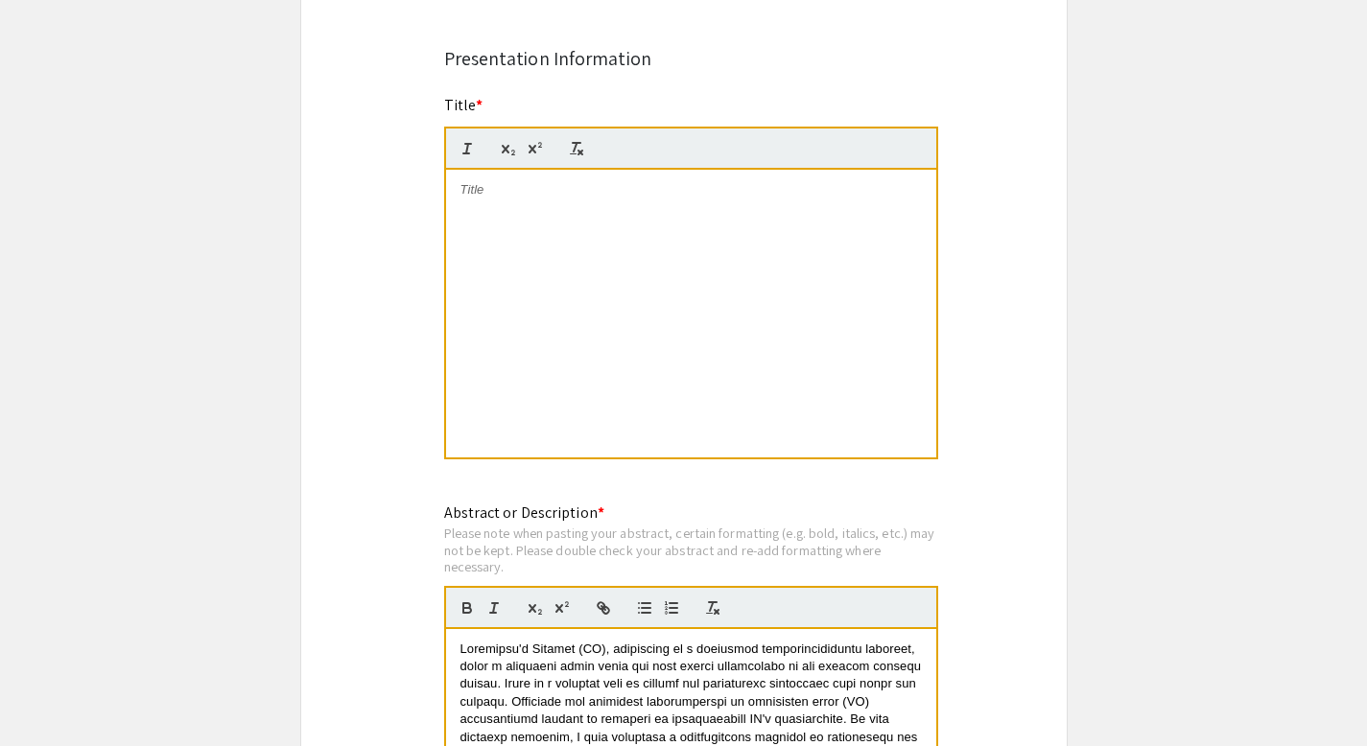
scroll to position [1416, 0]
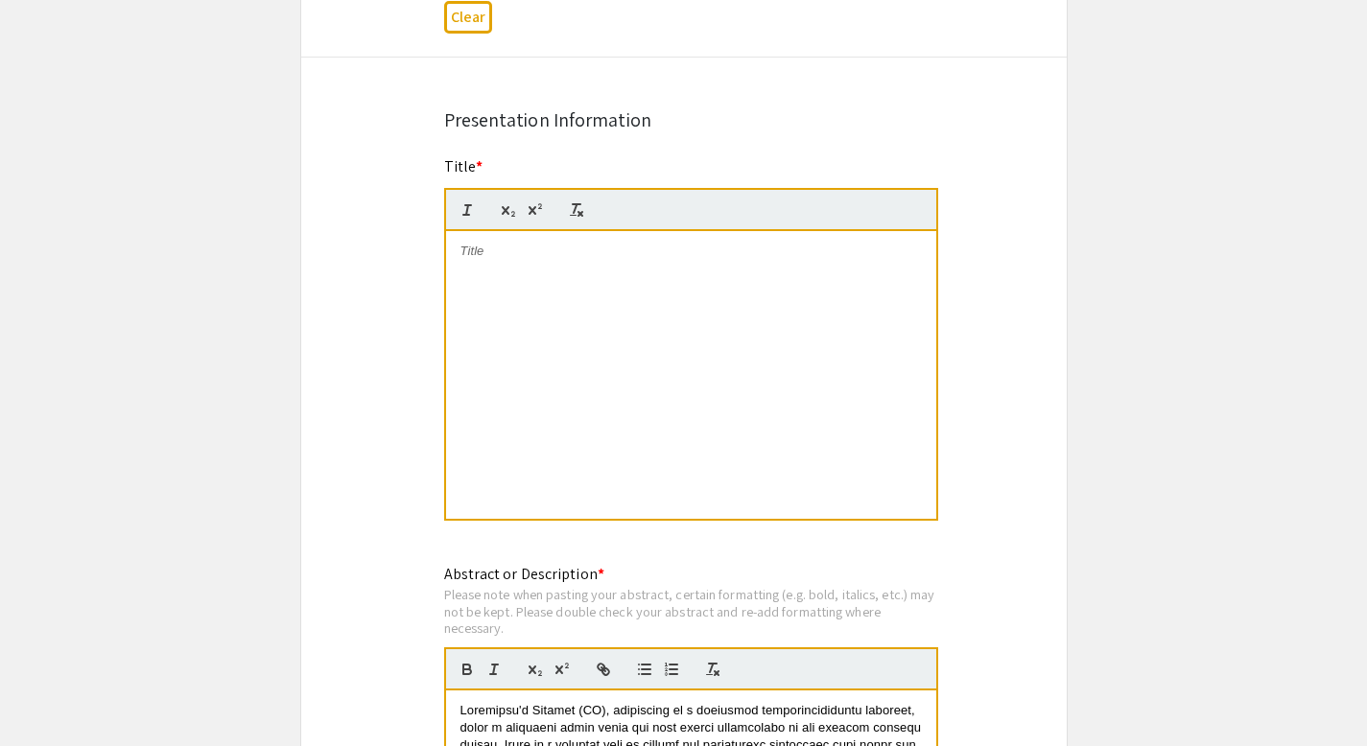
click at [553, 286] on div at bounding box center [691, 375] width 490 height 288
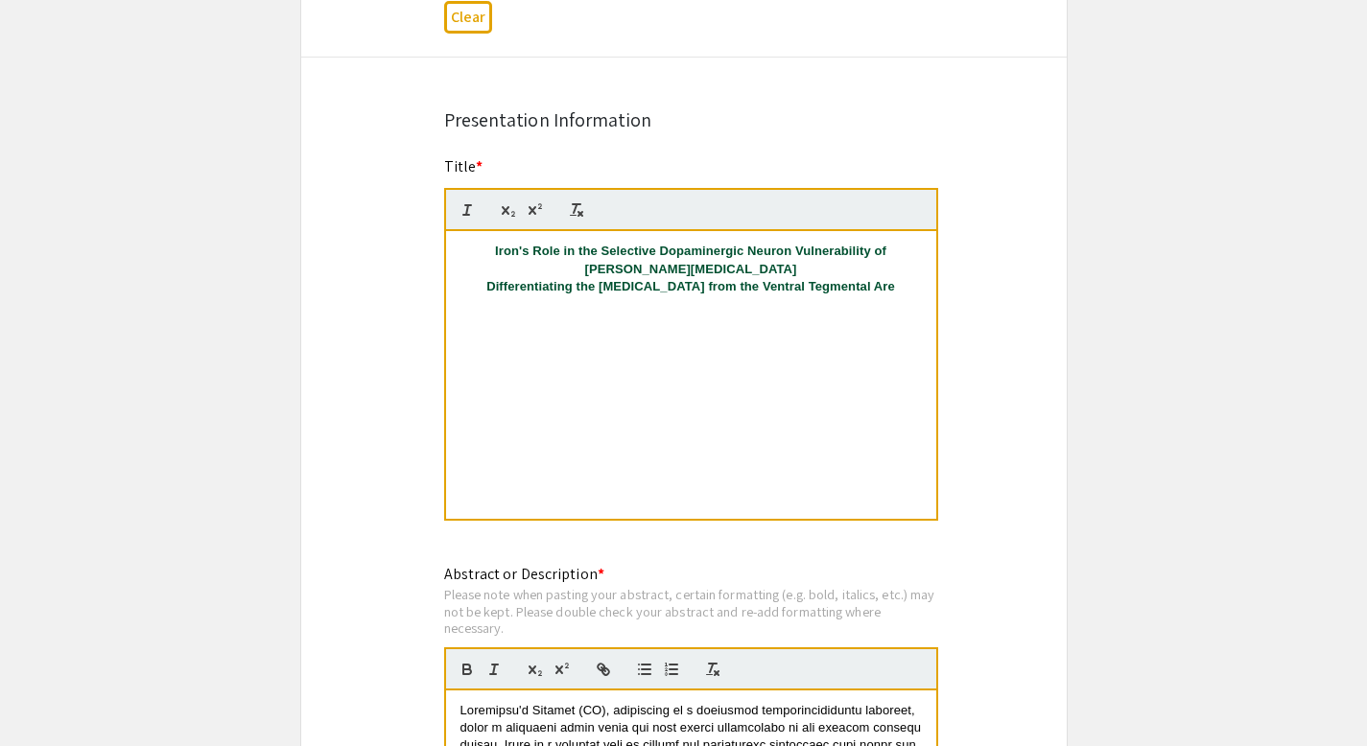
click at [484, 286] on p "Differentiating the [MEDICAL_DATA] from the Ventral Tegmental Are" at bounding box center [690, 286] width 461 height 17
click at [765, 295] on p "Iron's Role in the Selective Dopaminergic Neuron Vulnerability of [PERSON_NAME]…" at bounding box center [690, 269] width 461 height 53
click at [1072, 224] on app-submissions "Symposium Presentation Submission 2025 Life Sciences [GEOGRAPHIC_DATA][US_STATE…" at bounding box center [683, 520] width 1367 height 3655
click at [375, 338] on div "Symposium Presentation Submission 2025 Life Sciences [GEOGRAPHIC_DATA][US_STATE…" at bounding box center [683, 520] width 767 height 3655
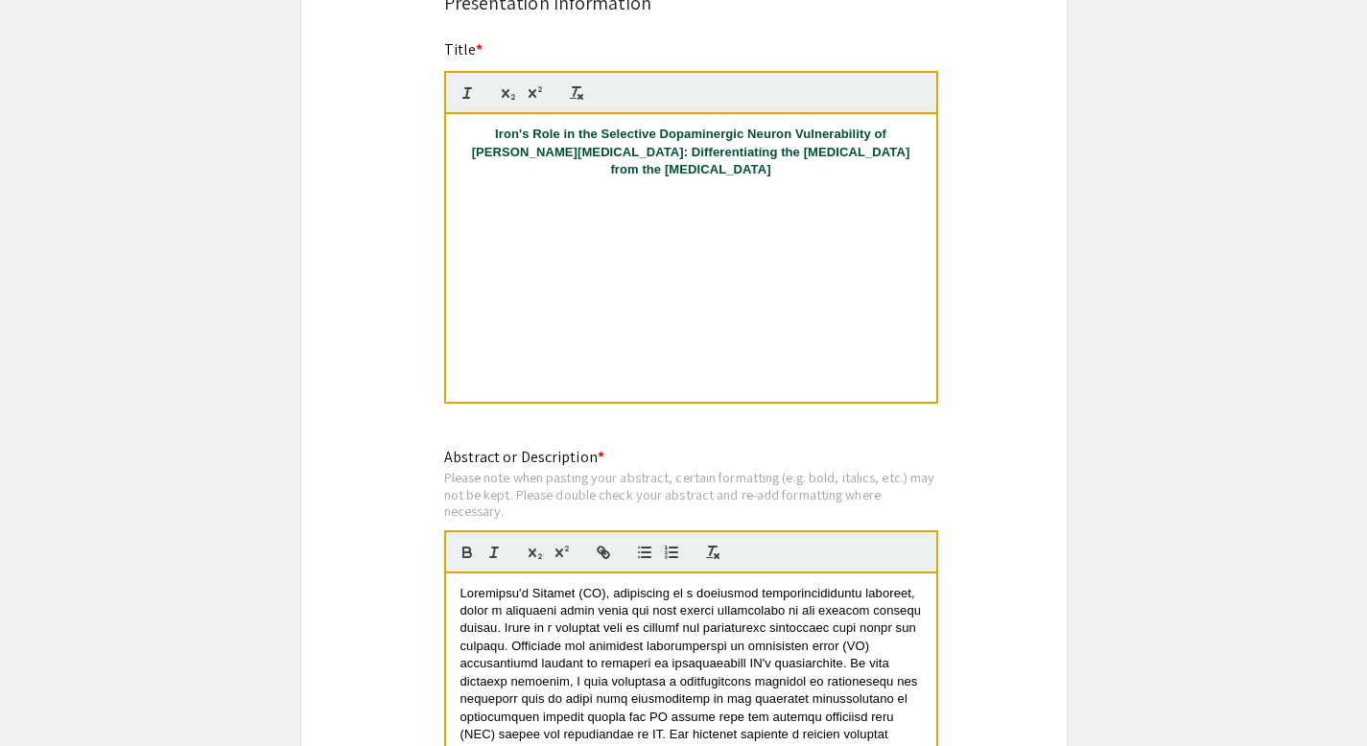
scroll to position [1553, 0]
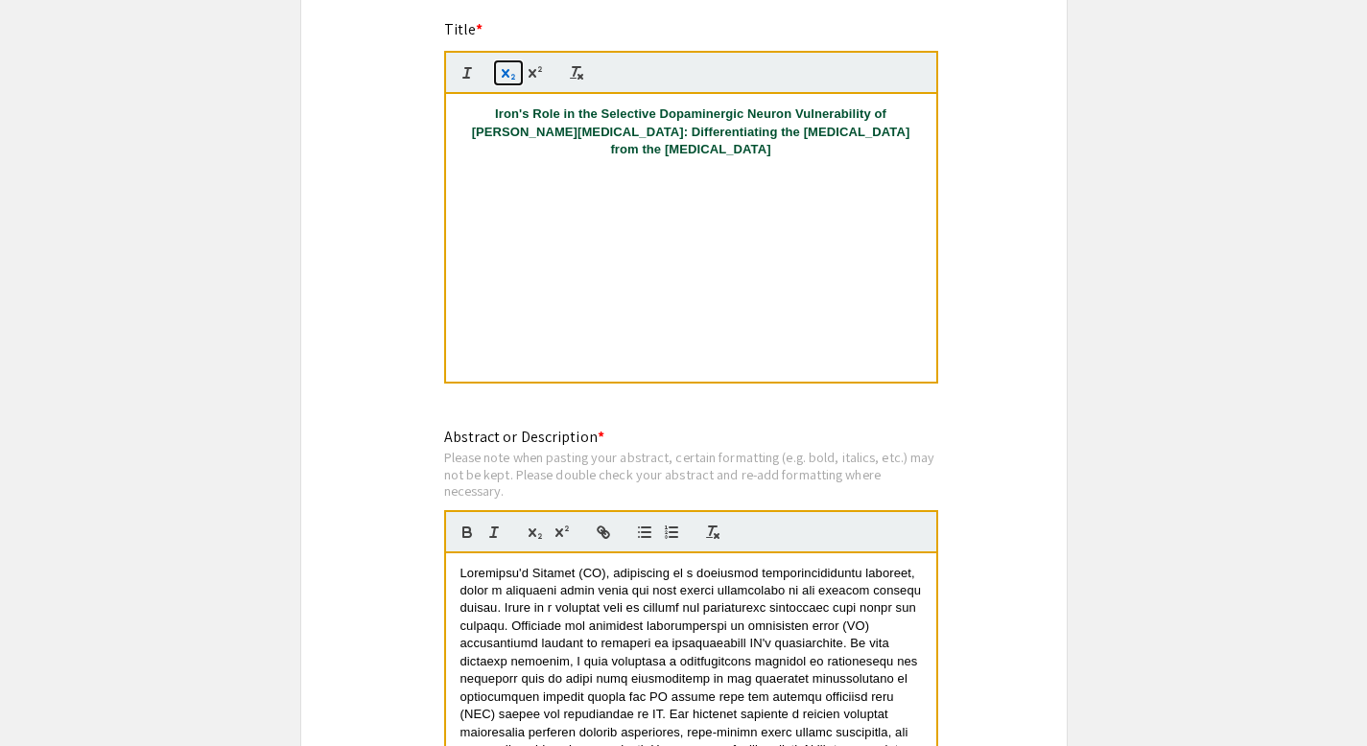
click at [519, 78] on button "button" at bounding box center [508, 72] width 27 height 23
click at [508, 76] on icon "button" at bounding box center [508, 72] width 17 height 17
click at [416, 211] on div "Symposium Presentation Submission 2025 Life Sciences [GEOGRAPHIC_DATA][US_STATE…" at bounding box center [683, 382] width 767 height 3655
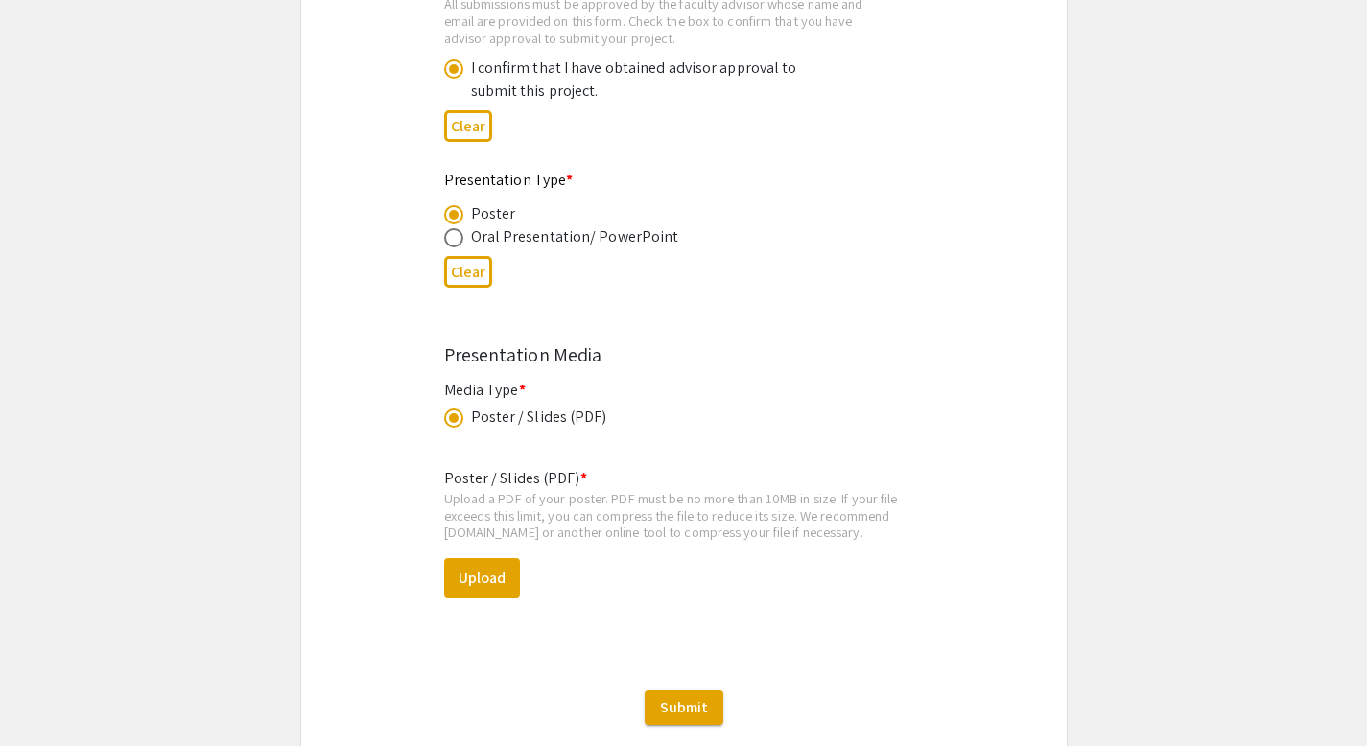
scroll to position [2993, 0]
click at [462, 613] on div "Poster / Slides (PDF) * Upload a PDF of your poster. PDF must be no more than 1…" at bounding box center [684, 546] width 480 height 193
click at [464, 586] on button "Upload" at bounding box center [482, 576] width 76 height 40
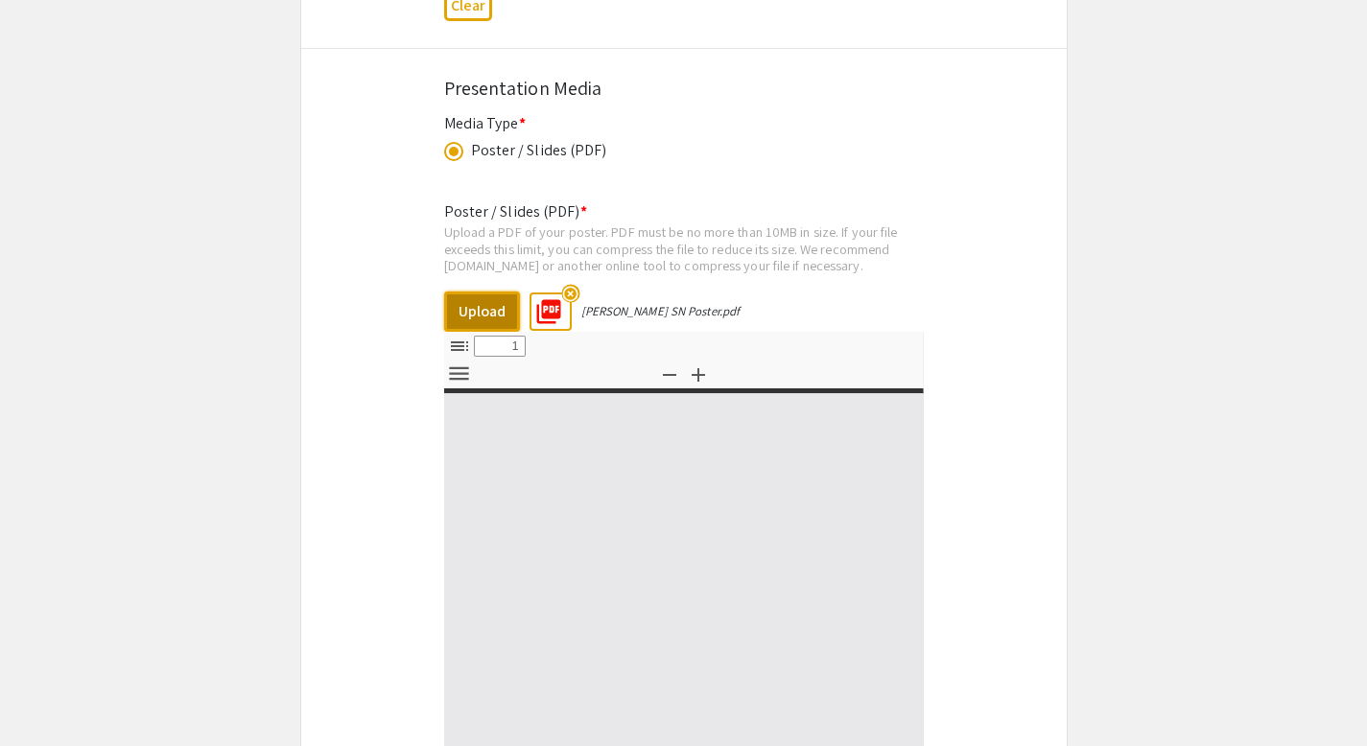
scroll to position [3293, 0]
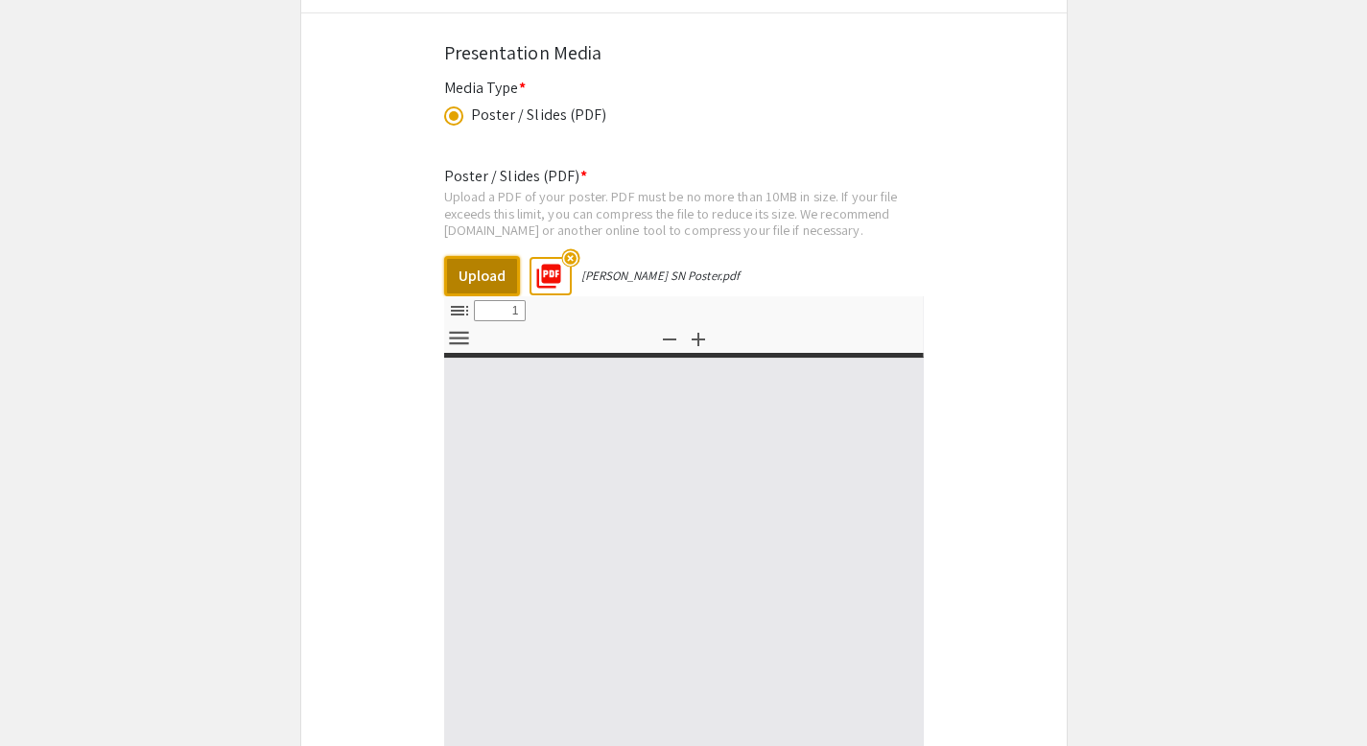
type input "0"
select select "custom"
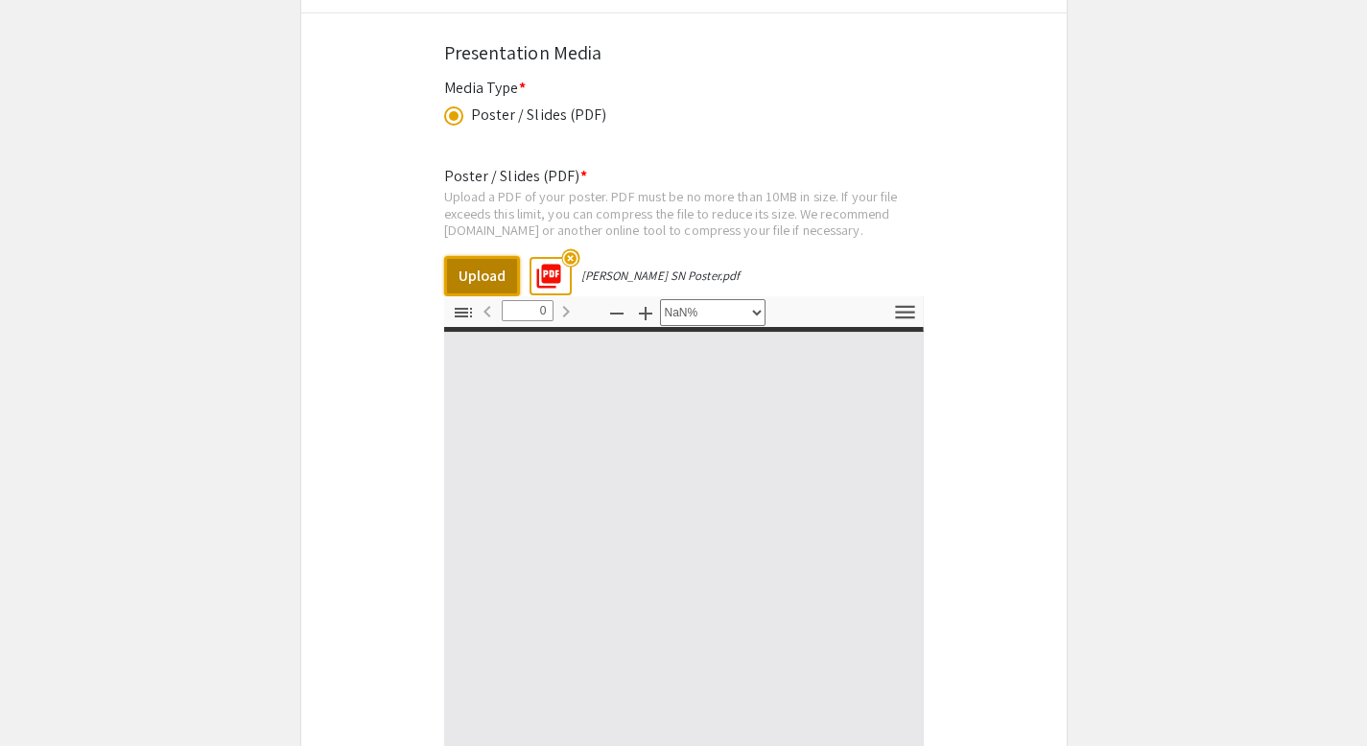
type input "1"
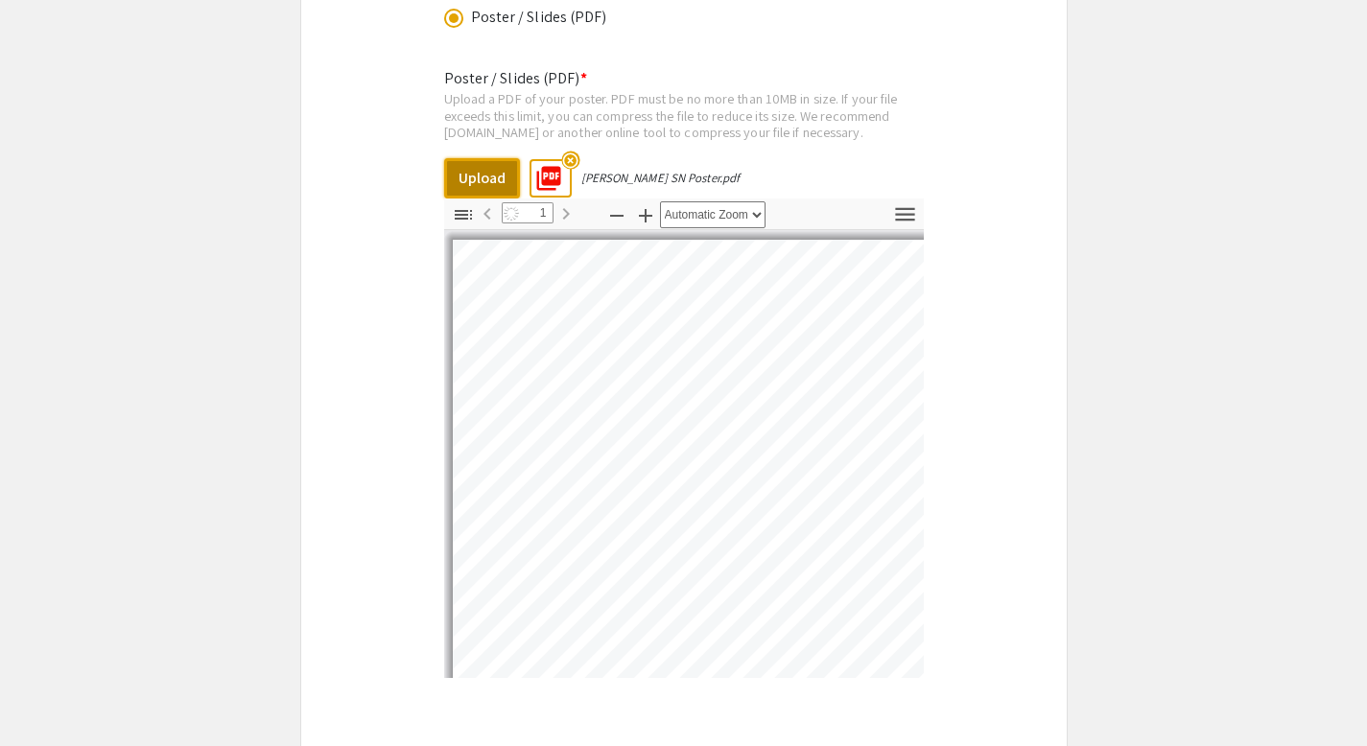
scroll to position [3393, 0]
select select "auto"
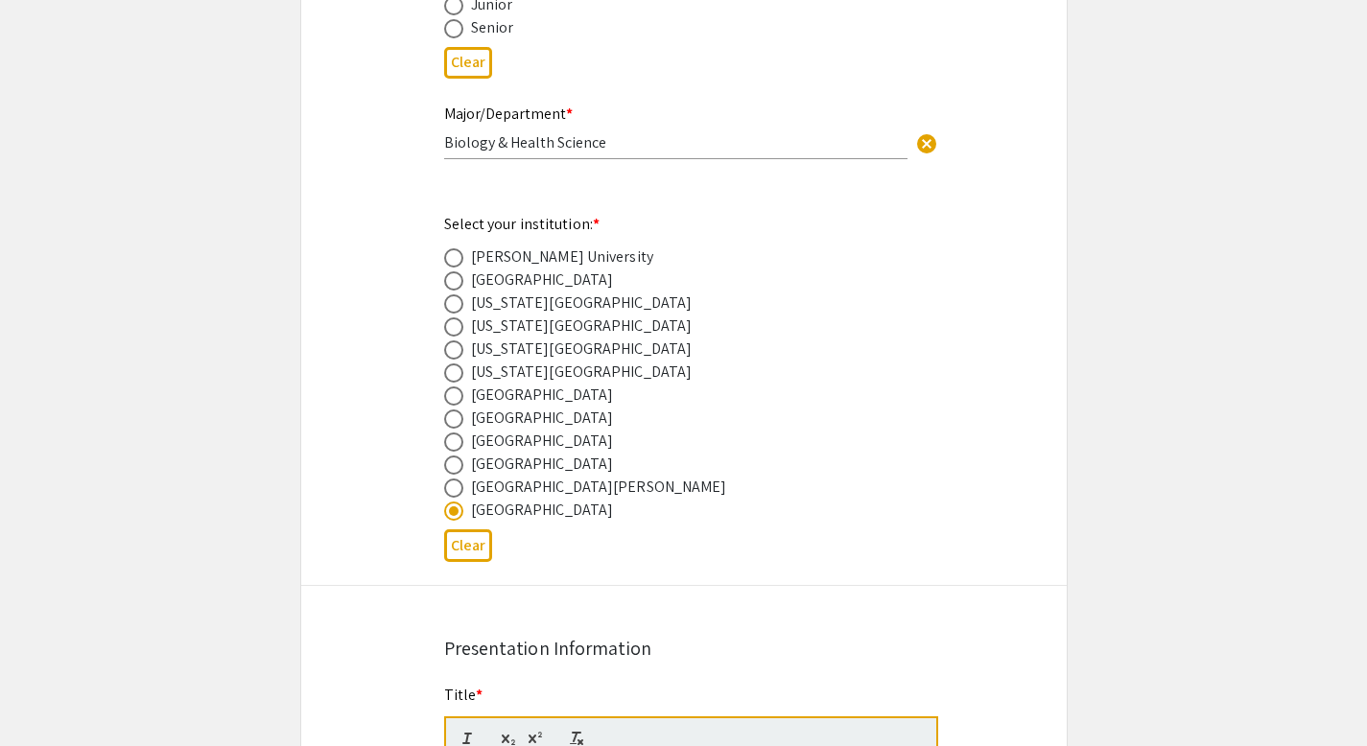
scroll to position [3624, 0]
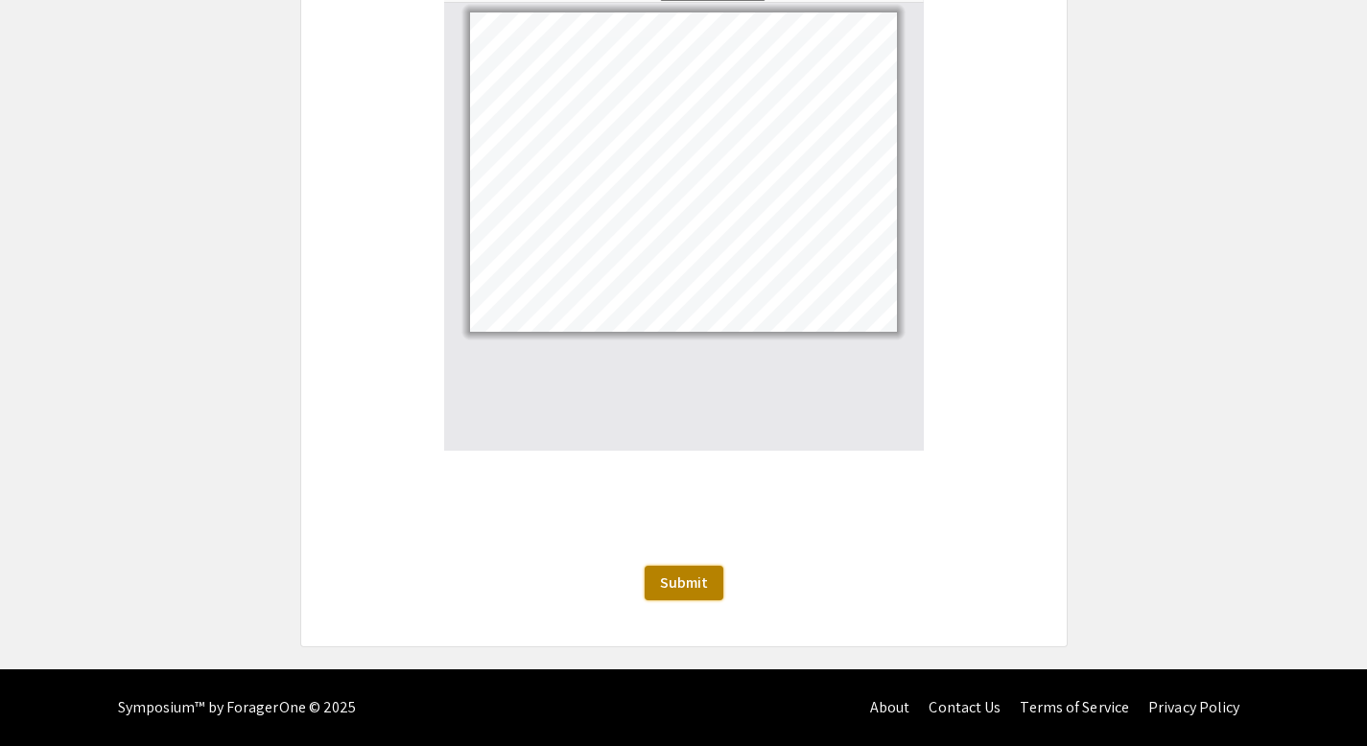
click at [693, 590] on span "Submit" at bounding box center [684, 583] width 48 height 20
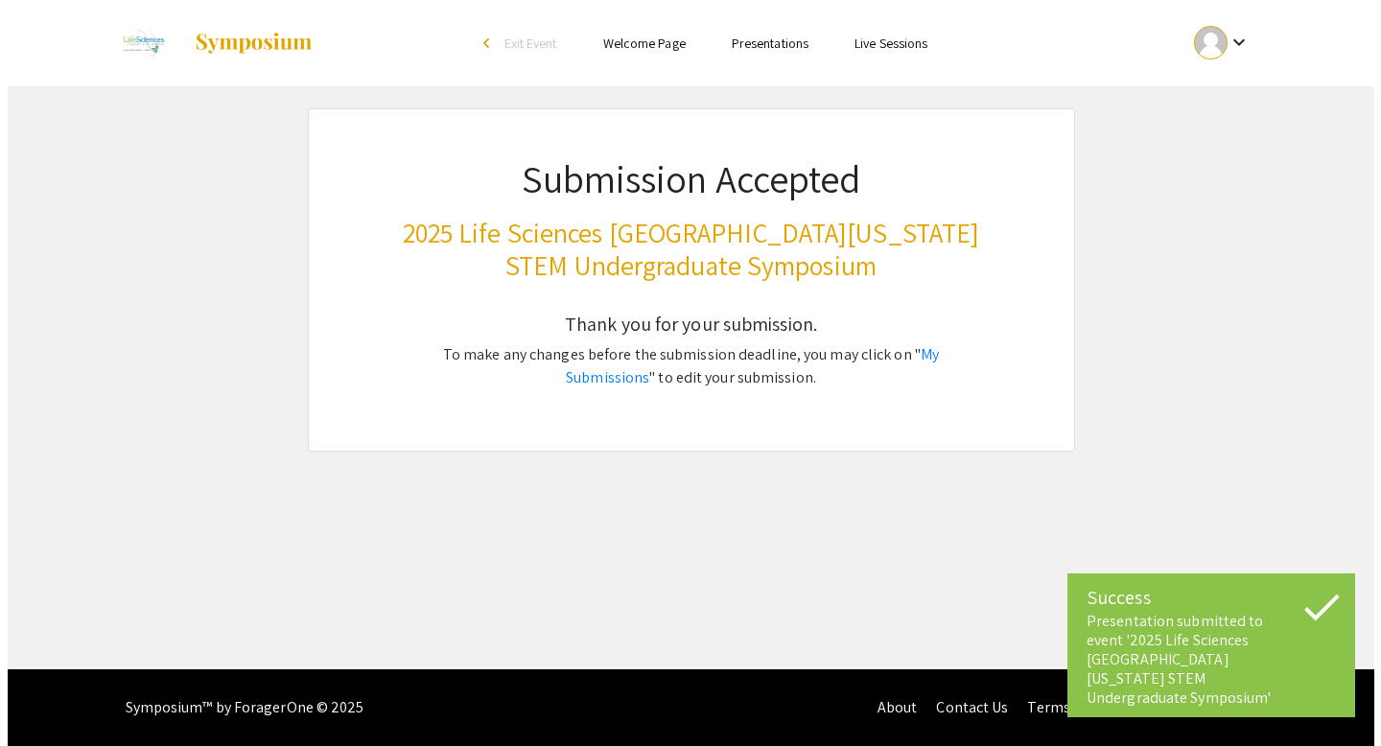
scroll to position [0, 0]
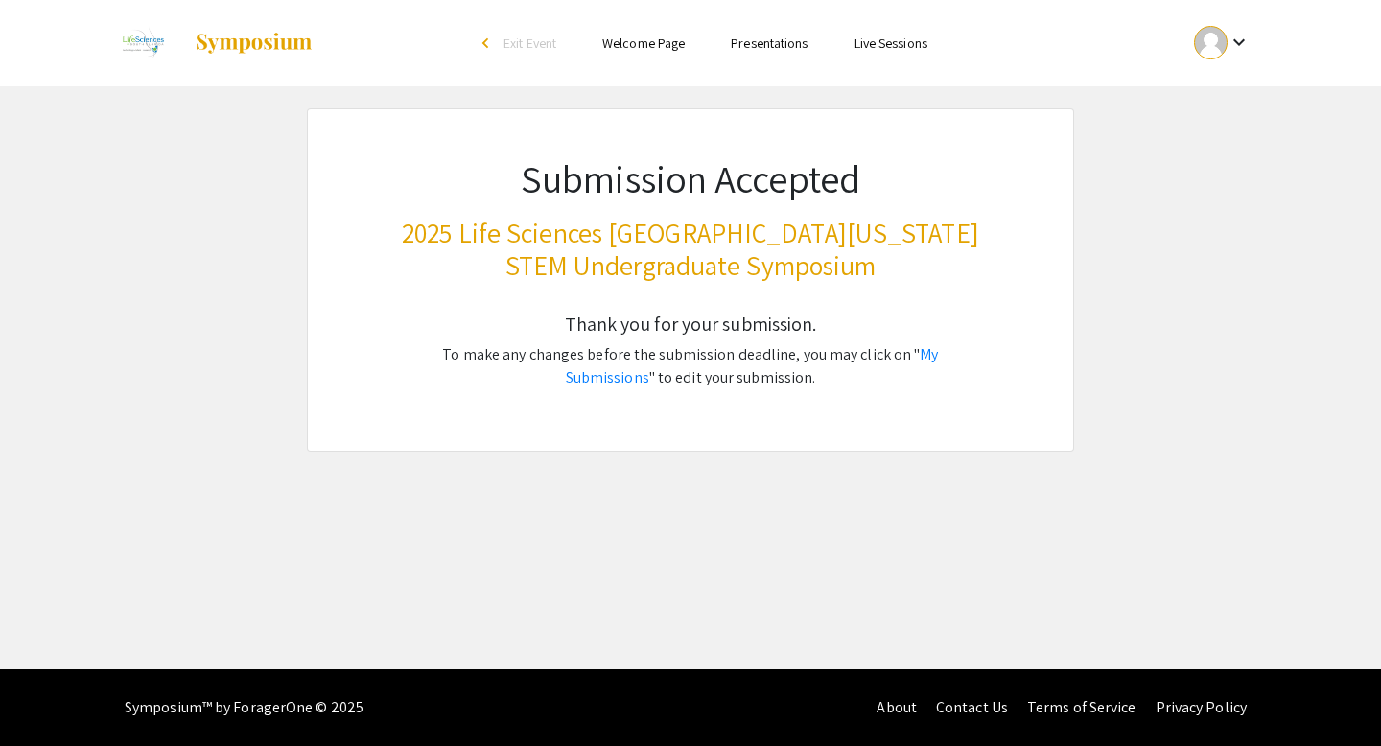
click at [1220, 28] on div "keyboard_arrow_down" at bounding box center [1222, 42] width 66 height 43
click at [1217, 80] on button "My Account" at bounding box center [1233, 95] width 118 height 46
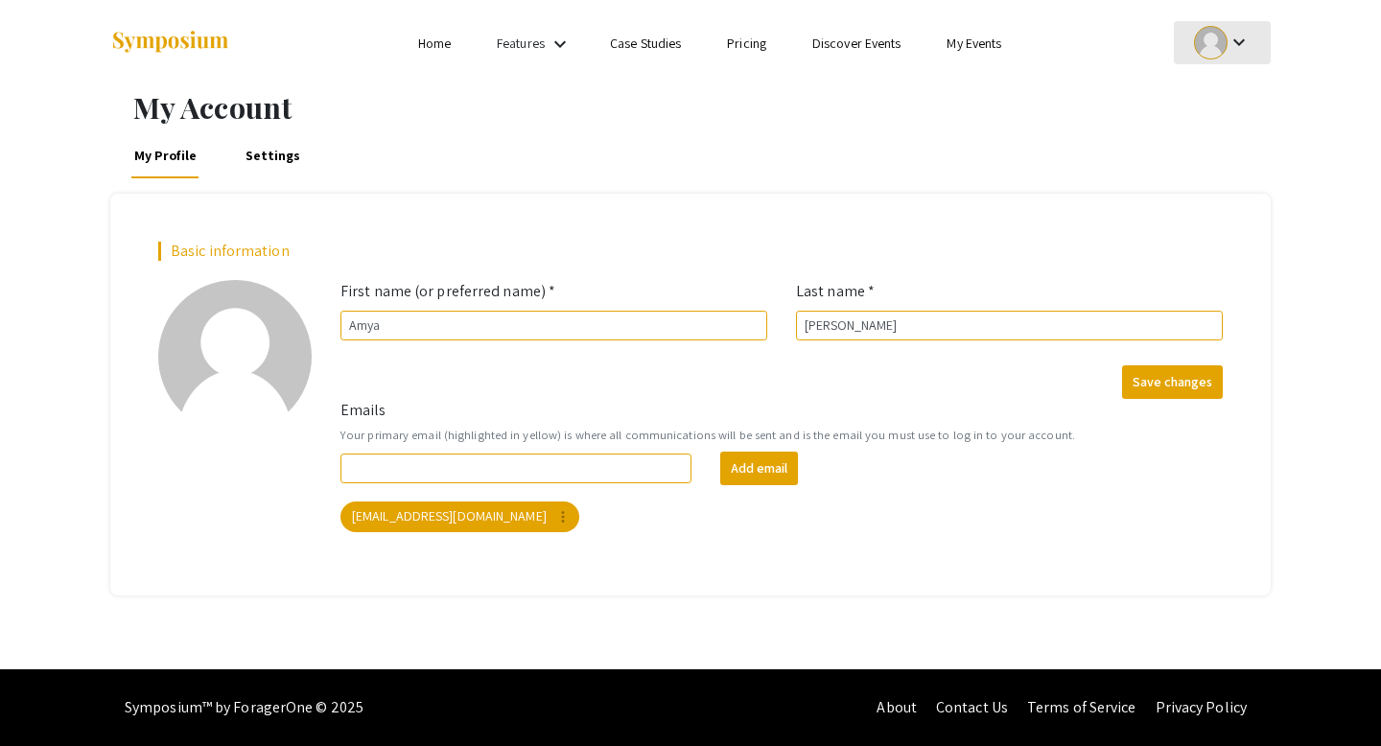
click at [1224, 35] on div at bounding box center [1211, 43] width 34 height 34
click at [1226, 126] on button "My Submissions" at bounding box center [1233, 141] width 118 height 46
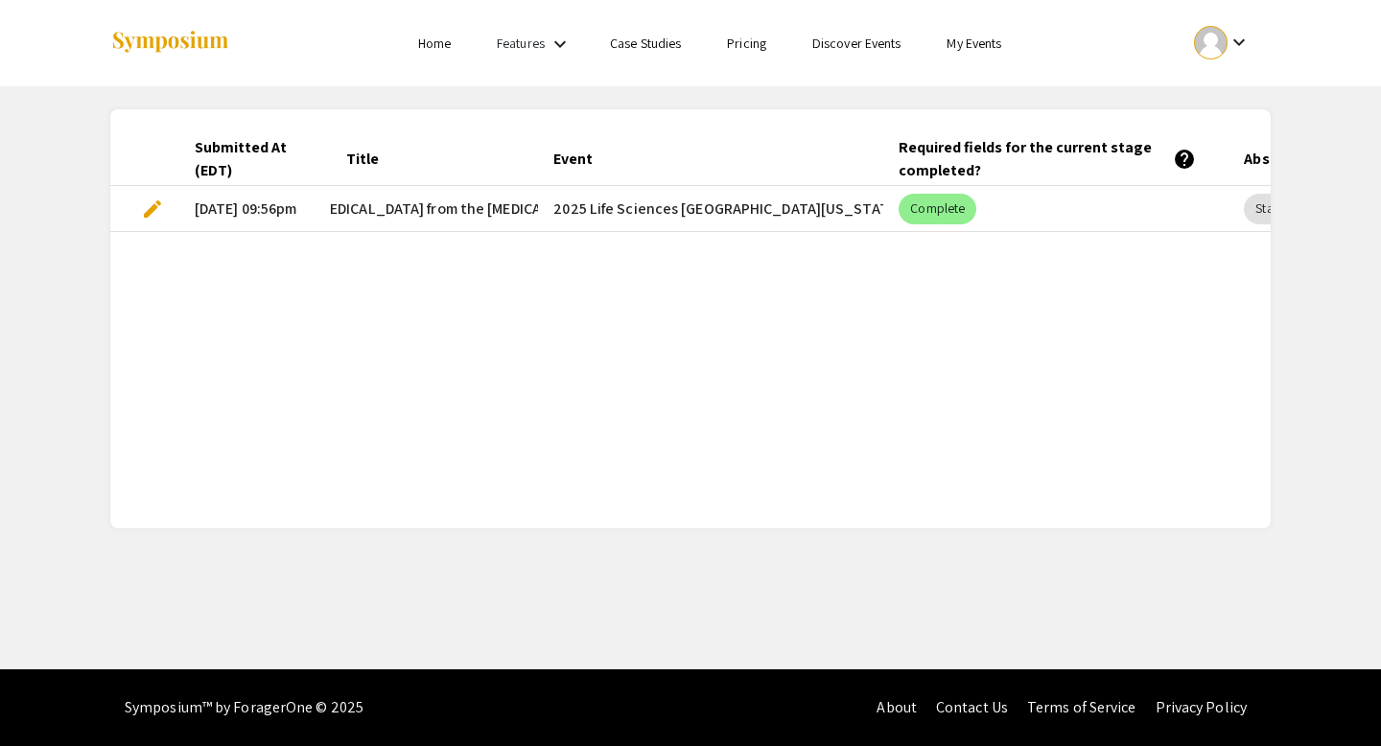
scroll to position [0, 838]
